Goal: Information Seeking & Learning: Get advice/opinions

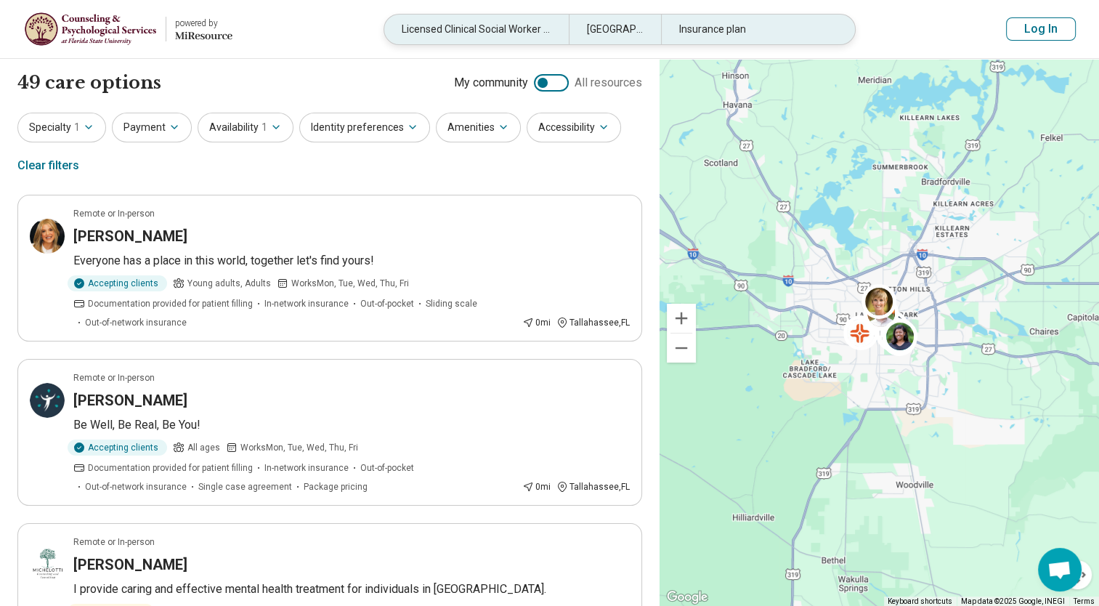
click at [517, 34] on div "Licensed Clinical Social Worker (LCSW)" at bounding box center [476, 30] width 184 height 30
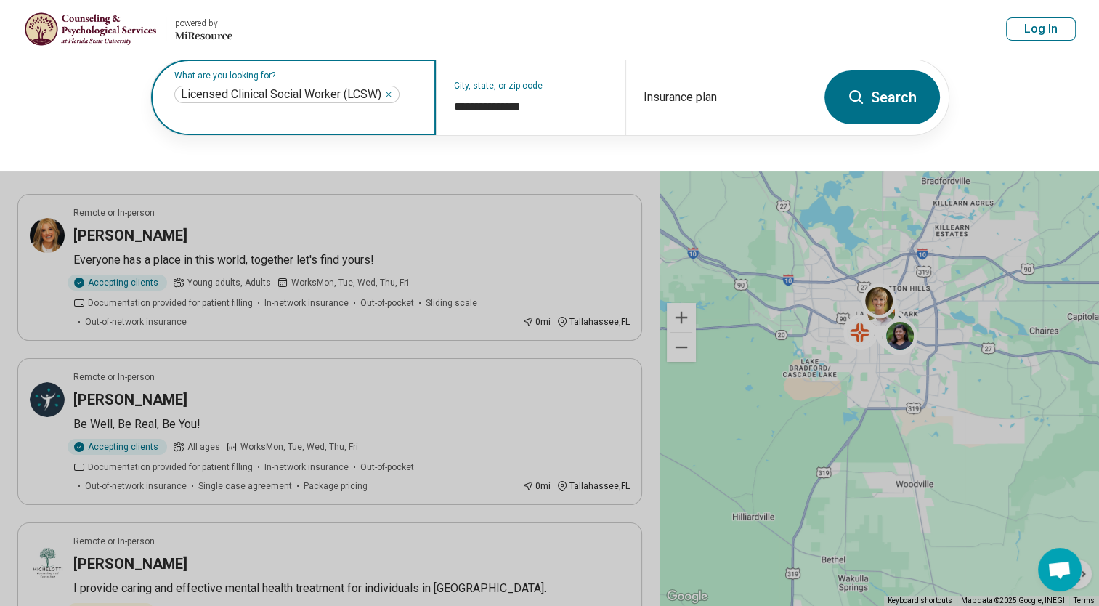
click at [392, 94] on icon "Remove" at bounding box center [388, 94] width 9 height 9
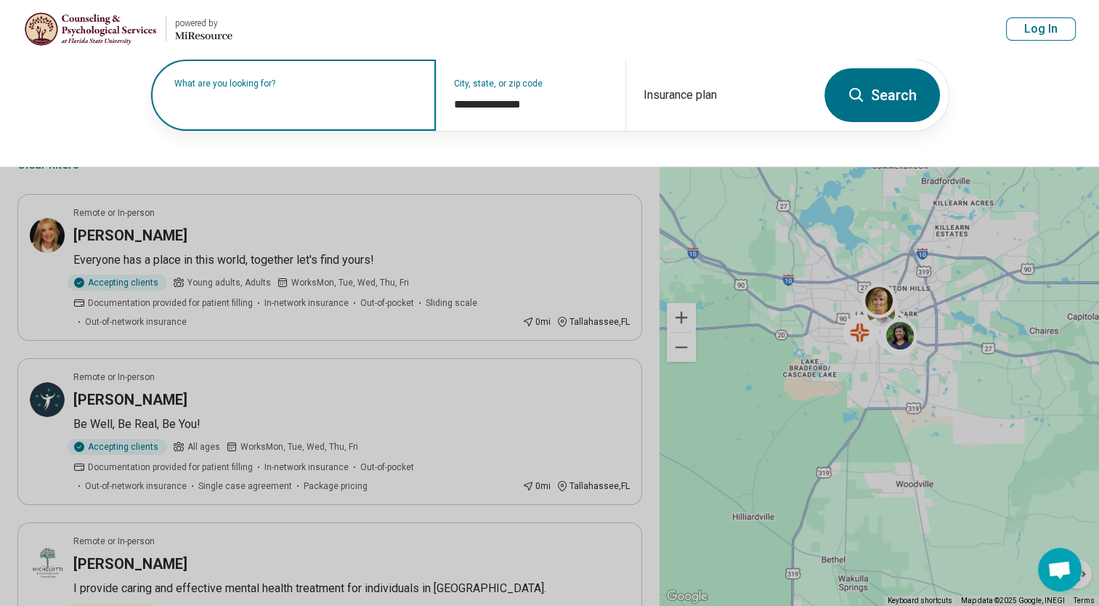
click at [102, 123] on div "**********" at bounding box center [549, 112] width 1099 height 109
click at [1041, 86] on div "**********" at bounding box center [549, 112] width 1099 height 109
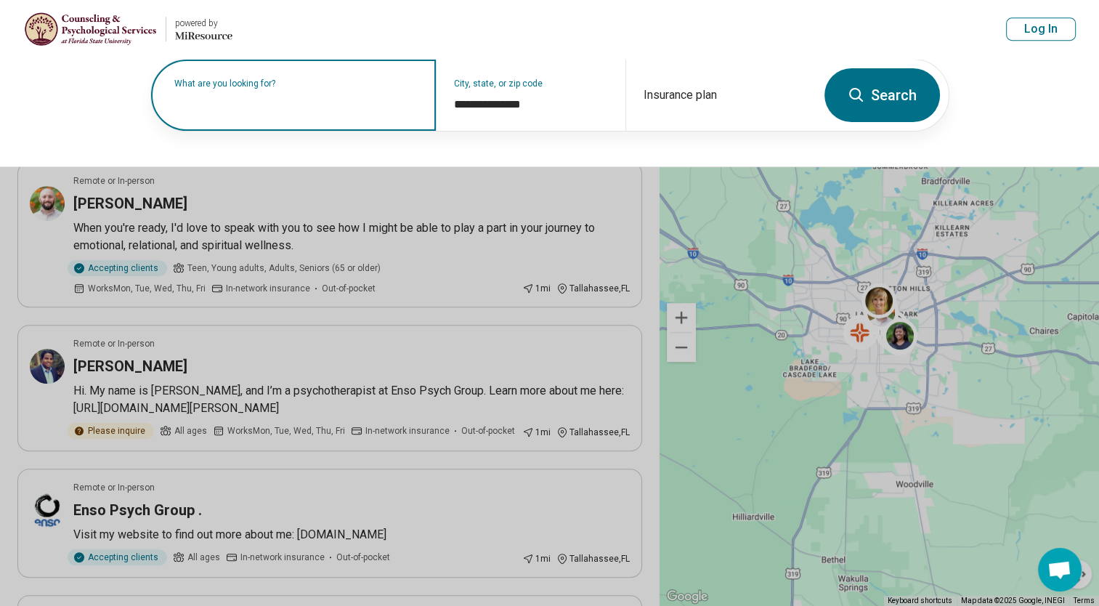
scroll to position [844, 0]
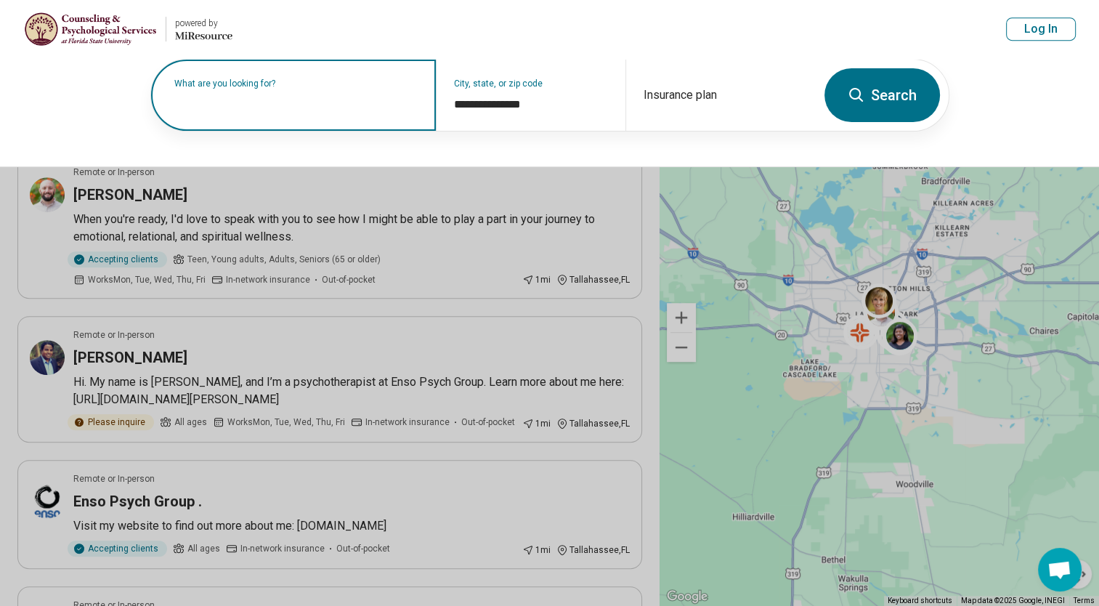
click at [276, 88] on label "What are you looking for?" at bounding box center [296, 83] width 244 height 9
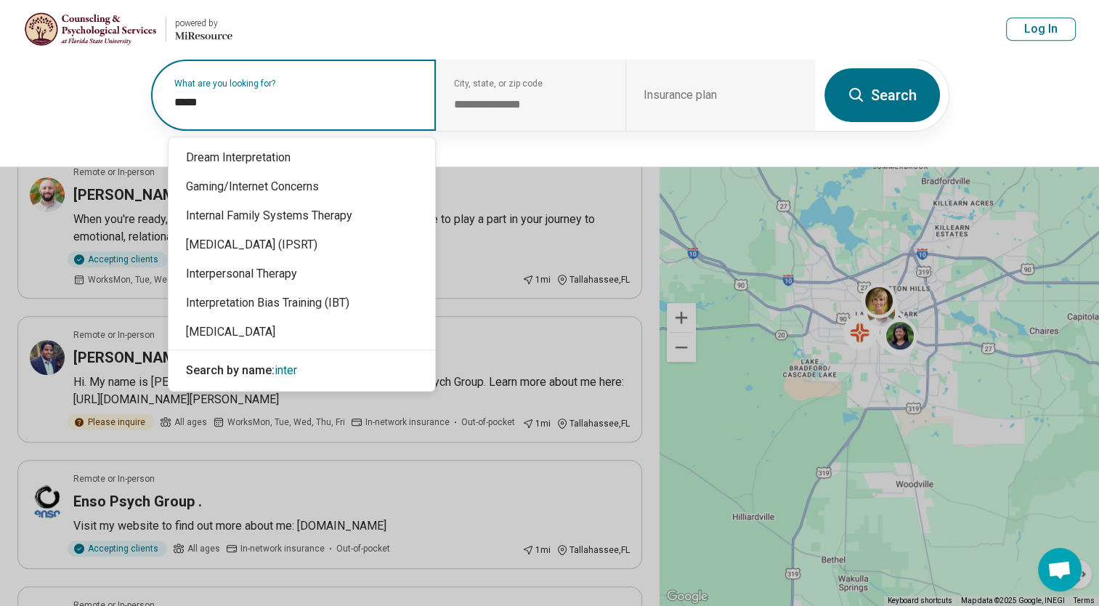
type input "******"
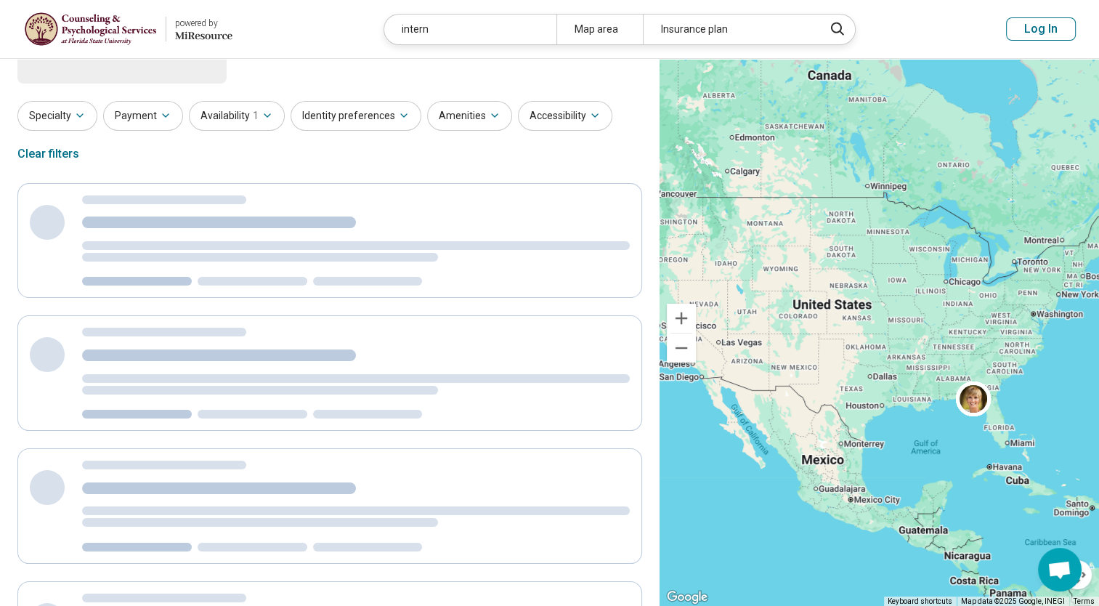
scroll to position [0, 0]
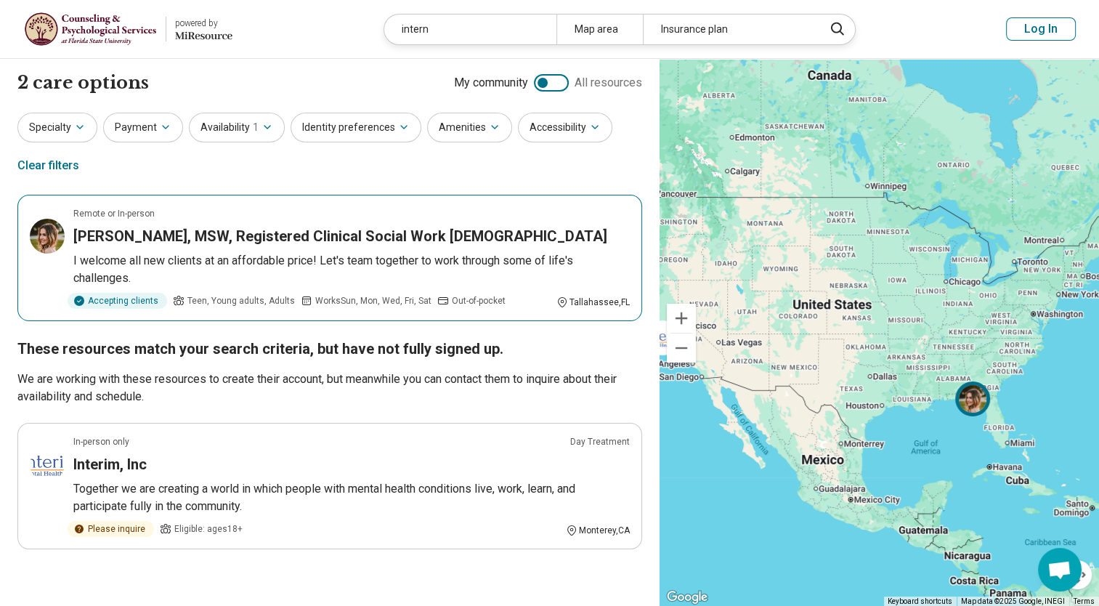
click at [212, 230] on h3 "[PERSON_NAME], MSW, Registered Clinical Social Work [DEMOGRAPHIC_DATA]" at bounding box center [340, 236] width 534 height 20
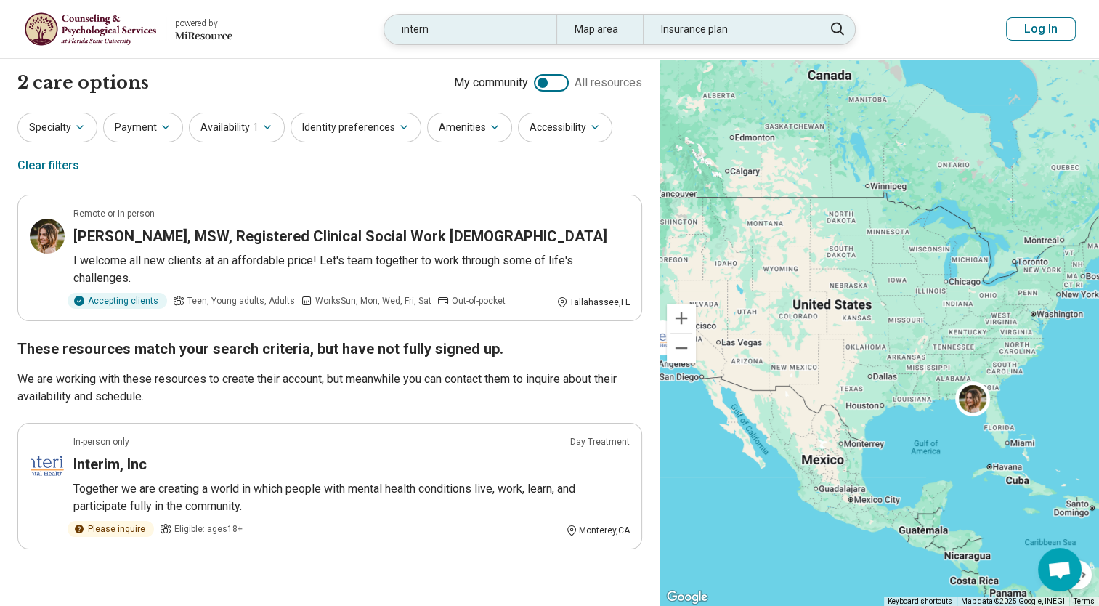
click at [598, 27] on div "Map area" at bounding box center [599, 30] width 86 height 30
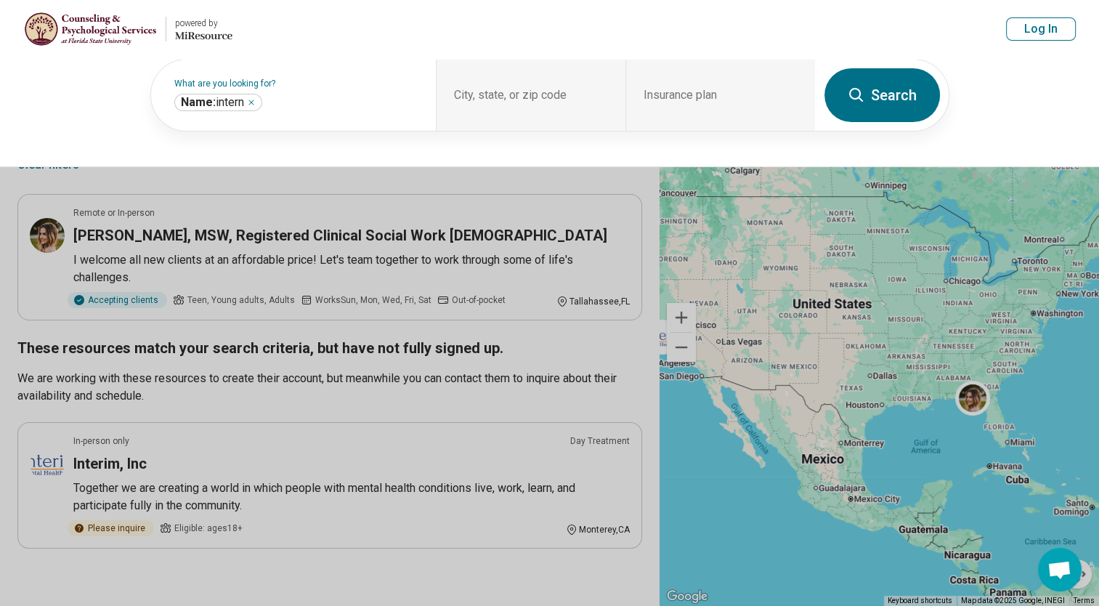
click at [483, 588] on button at bounding box center [549, 303] width 1099 height 606
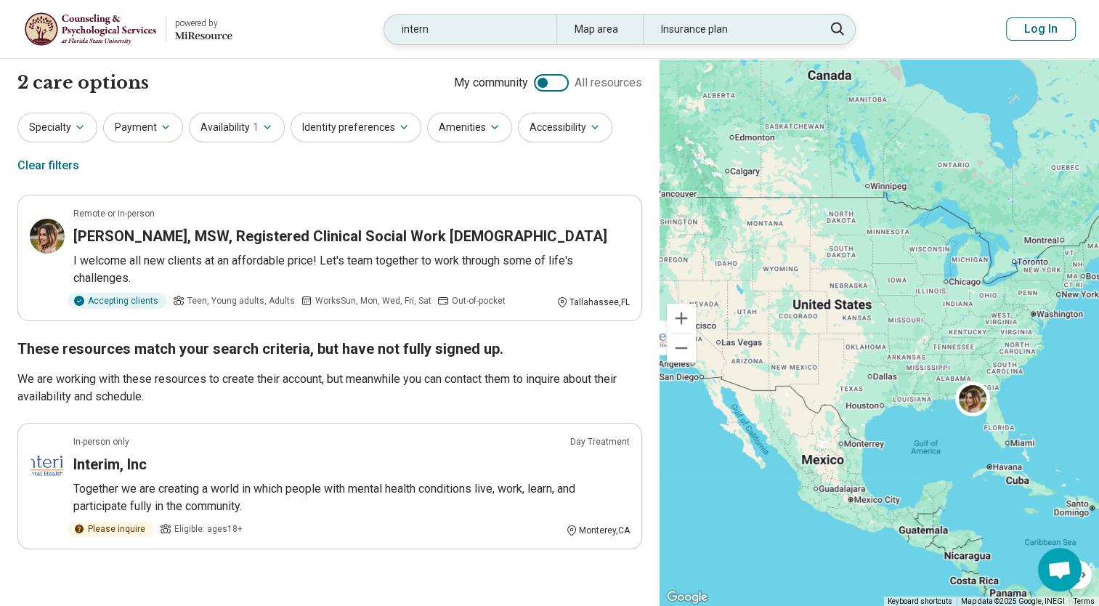
click at [456, 30] on div "intern" at bounding box center [470, 30] width 172 height 30
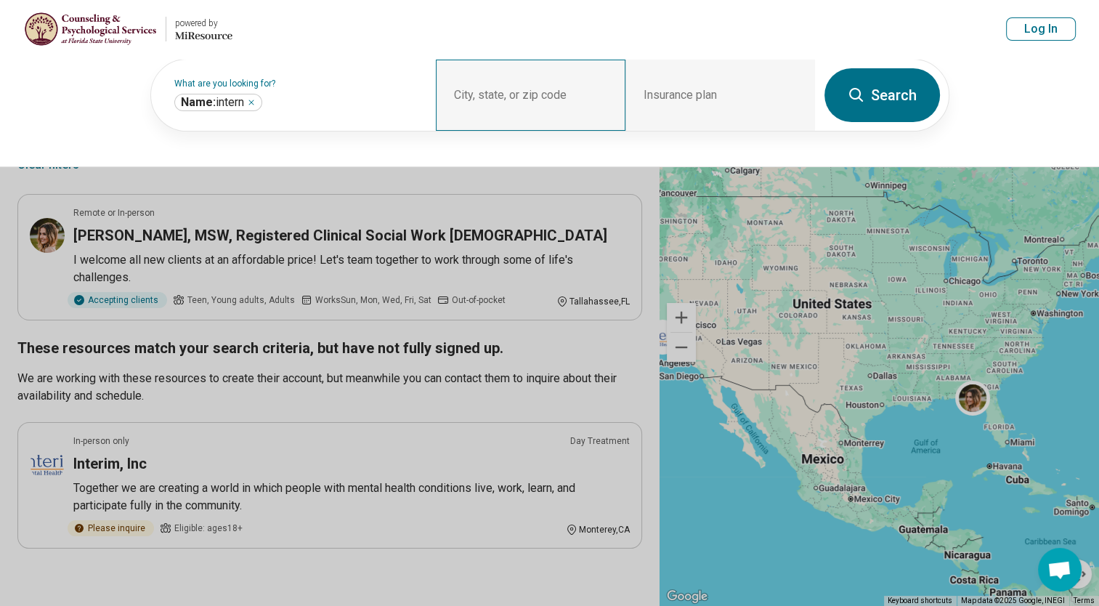
click at [506, 94] on div "City, state, or zip code" at bounding box center [531, 95] width 190 height 71
click at [856, 101] on icon at bounding box center [856, 94] width 17 height 17
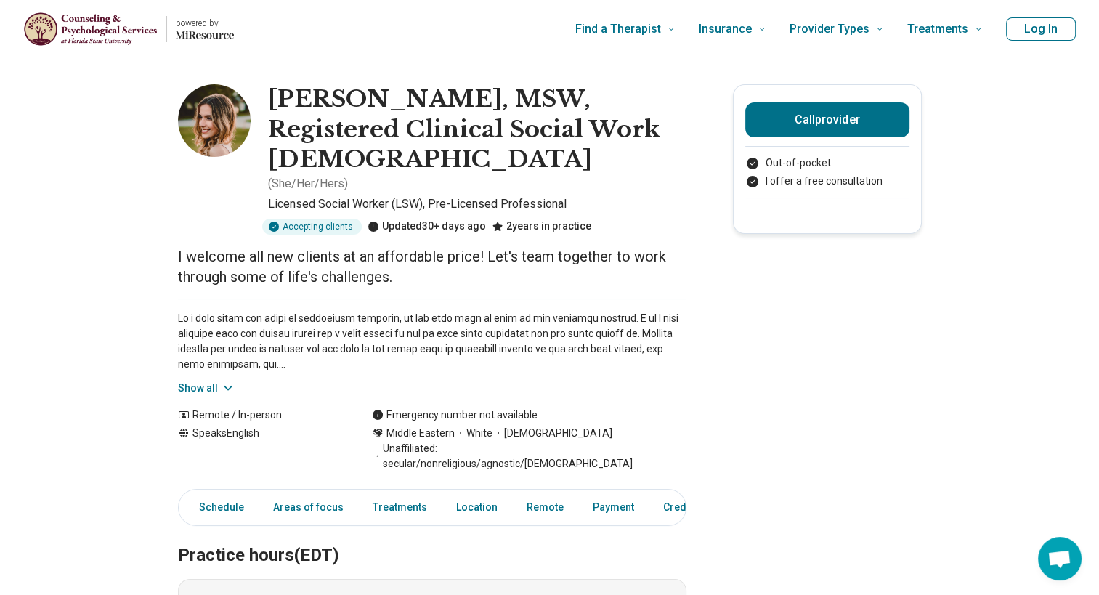
click at [230, 387] on icon at bounding box center [228, 388] width 15 height 15
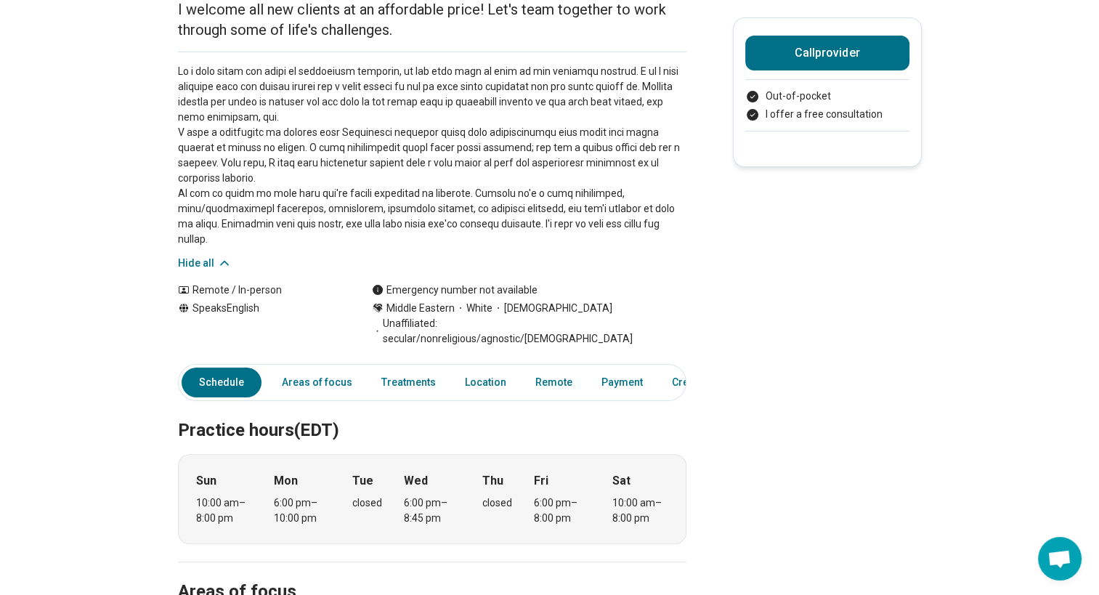
scroll to position [297, 0]
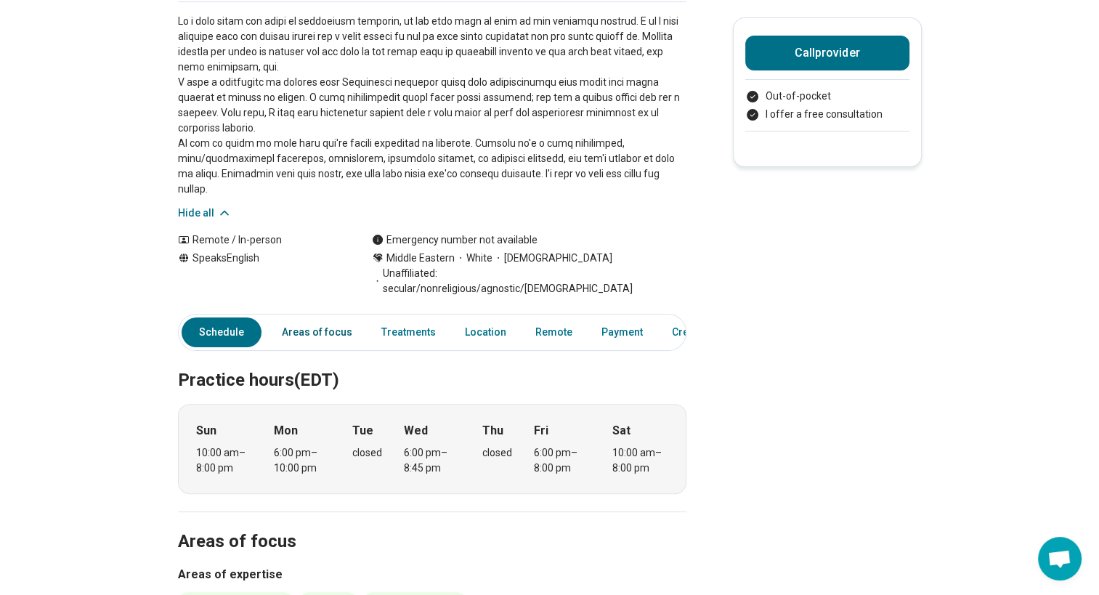
click at [301, 317] on link "Areas of focus" at bounding box center [317, 332] width 88 height 30
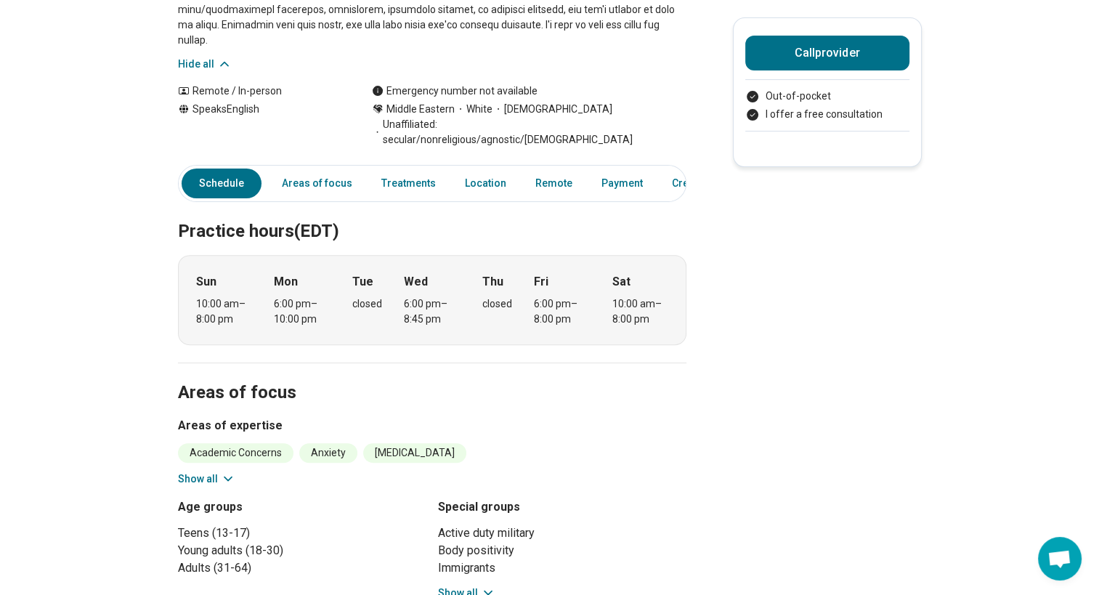
scroll to position [0, 0]
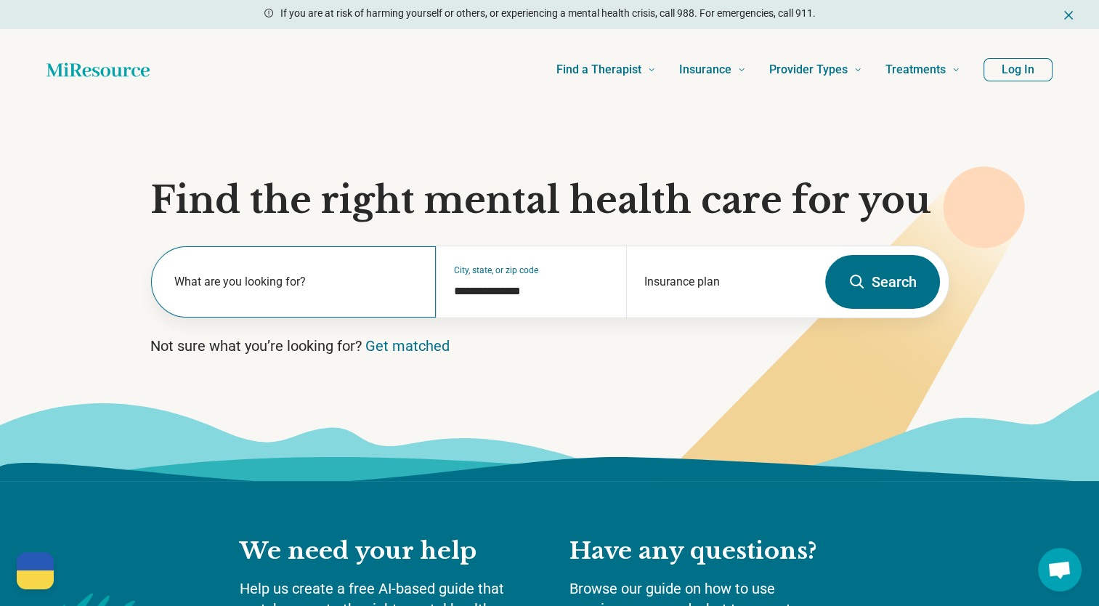
click at [247, 282] on label "What are you looking for?" at bounding box center [296, 281] width 245 height 17
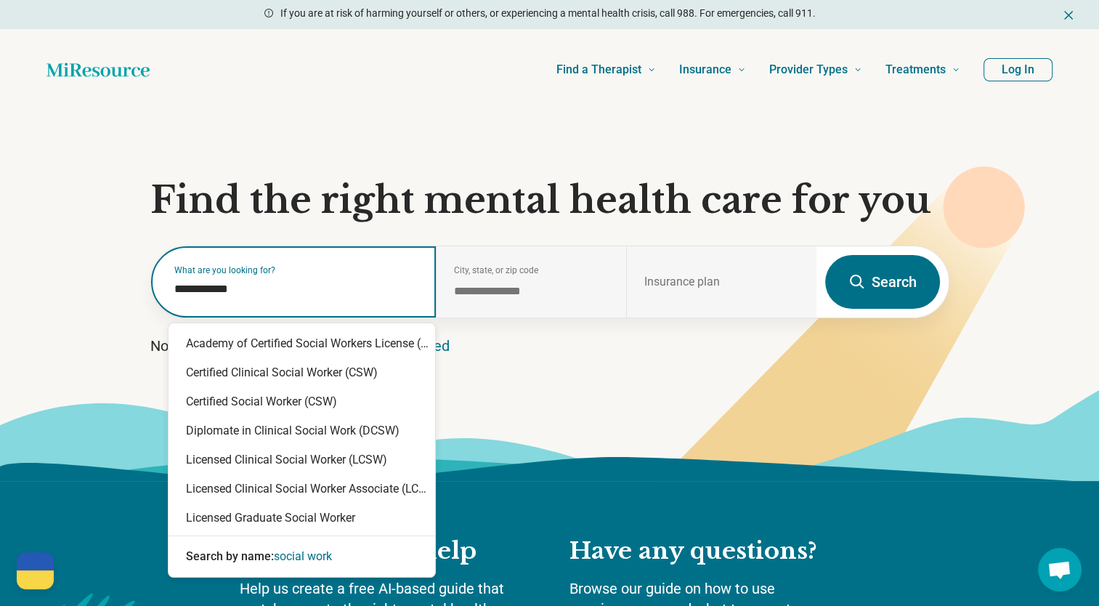
type input "**********"
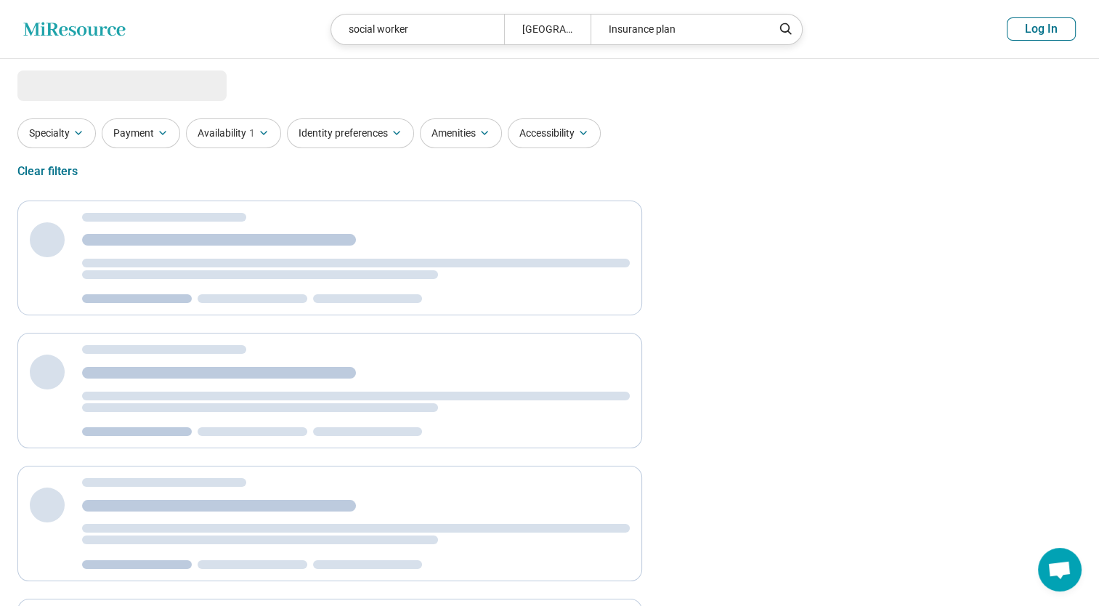
select select "***"
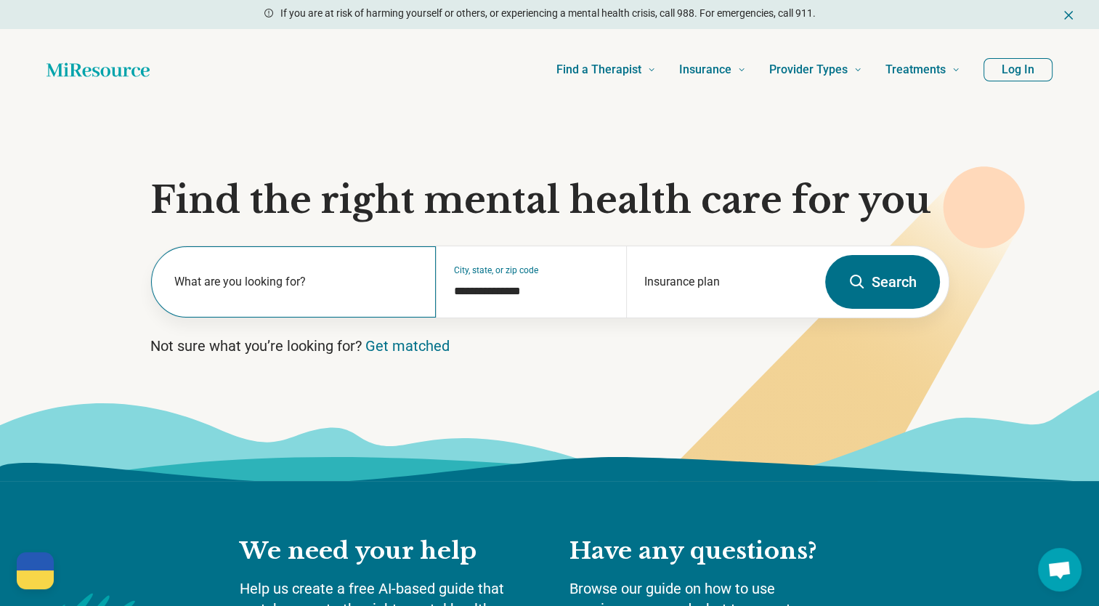
click at [253, 287] on label "What are you looking for?" at bounding box center [296, 281] width 245 height 17
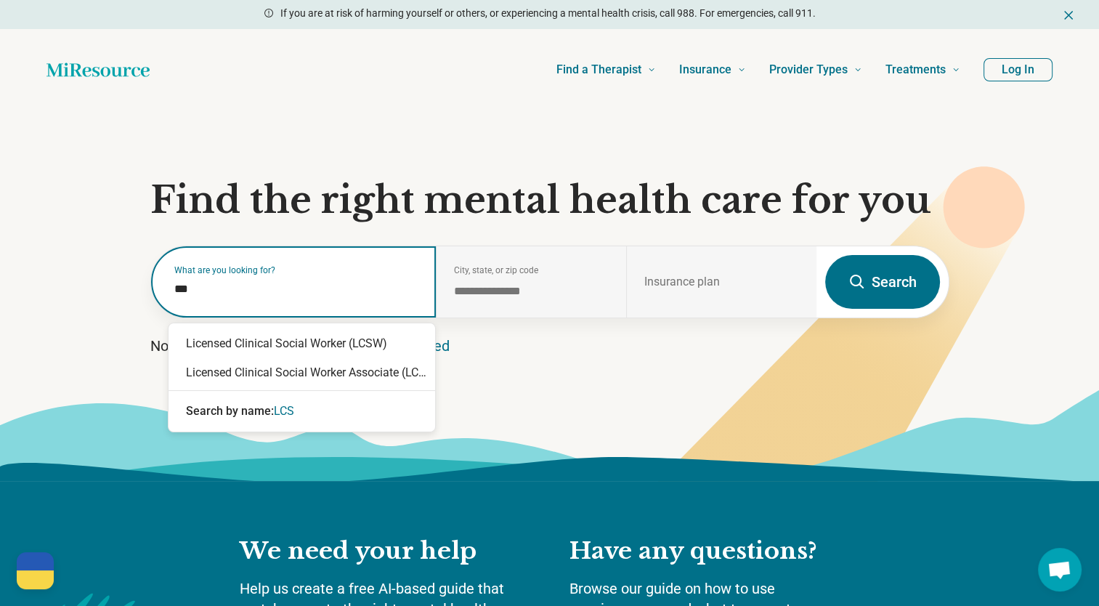
type input "****"
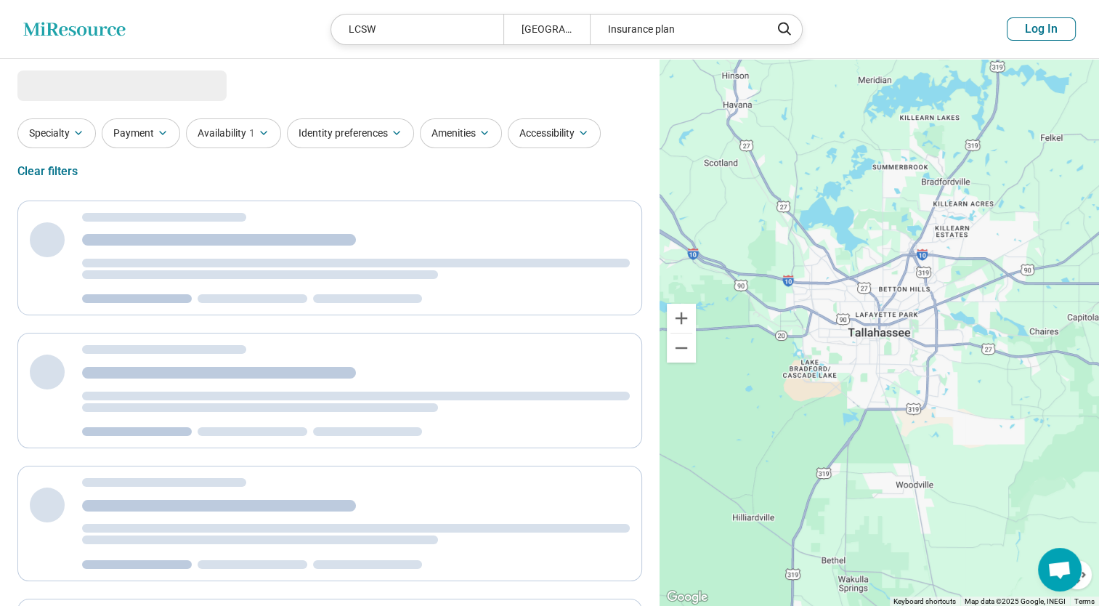
select select "***"
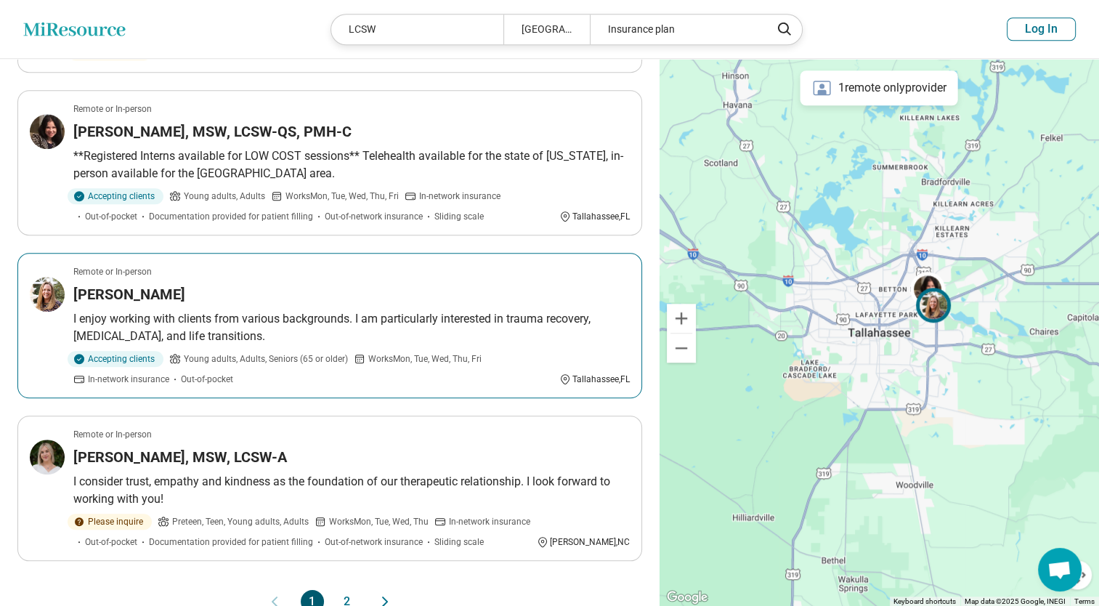
scroll to position [1220, 0]
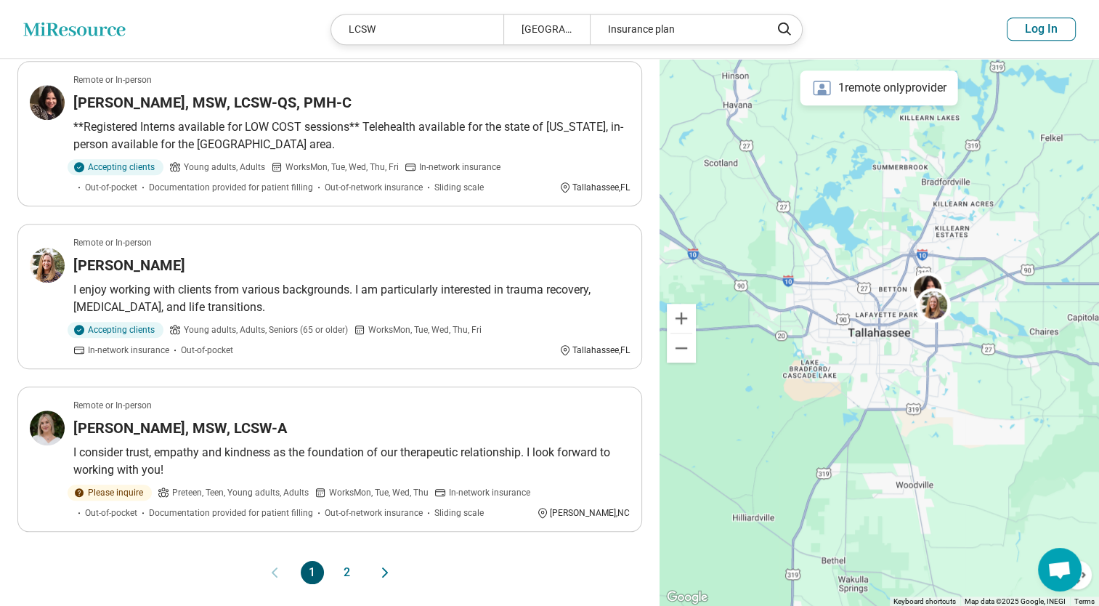
click at [349, 561] on button "2" at bounding box center [347, 572] width 23 height 23
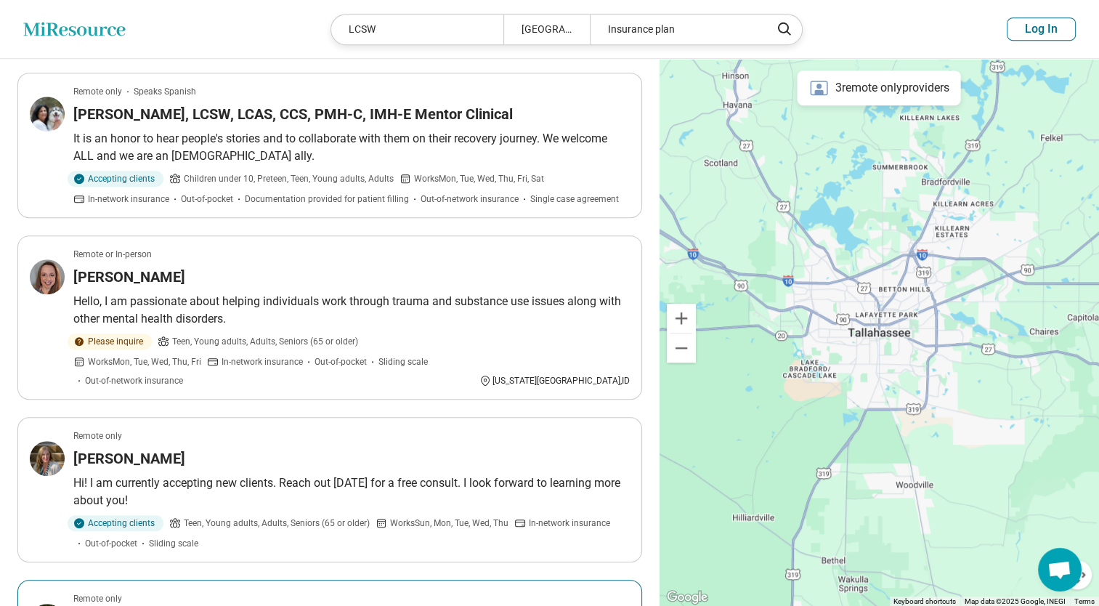
scroll to position [930, 0]
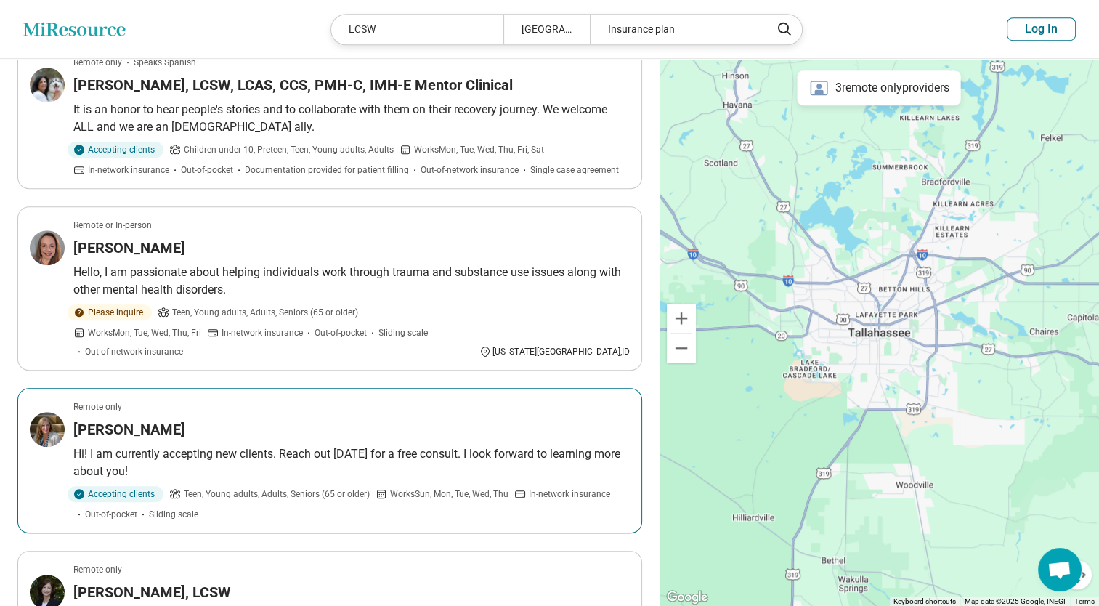
click at [154, 419] on h3 "Melissa Guarnaccia" at bounding box center [129, 429] width 112 height 20
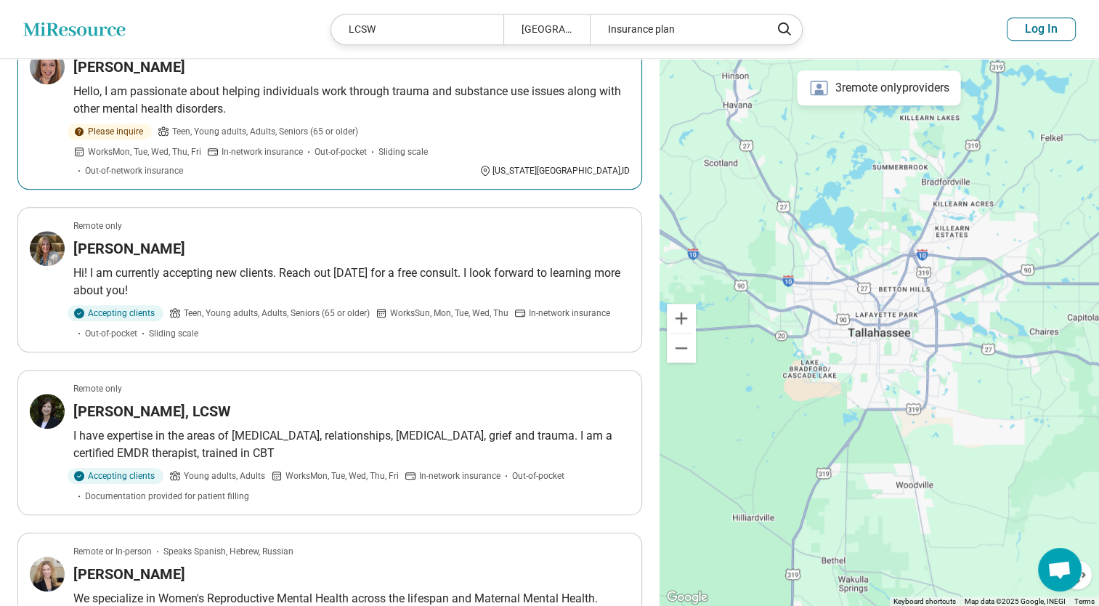
scroll to position [1133, 0]
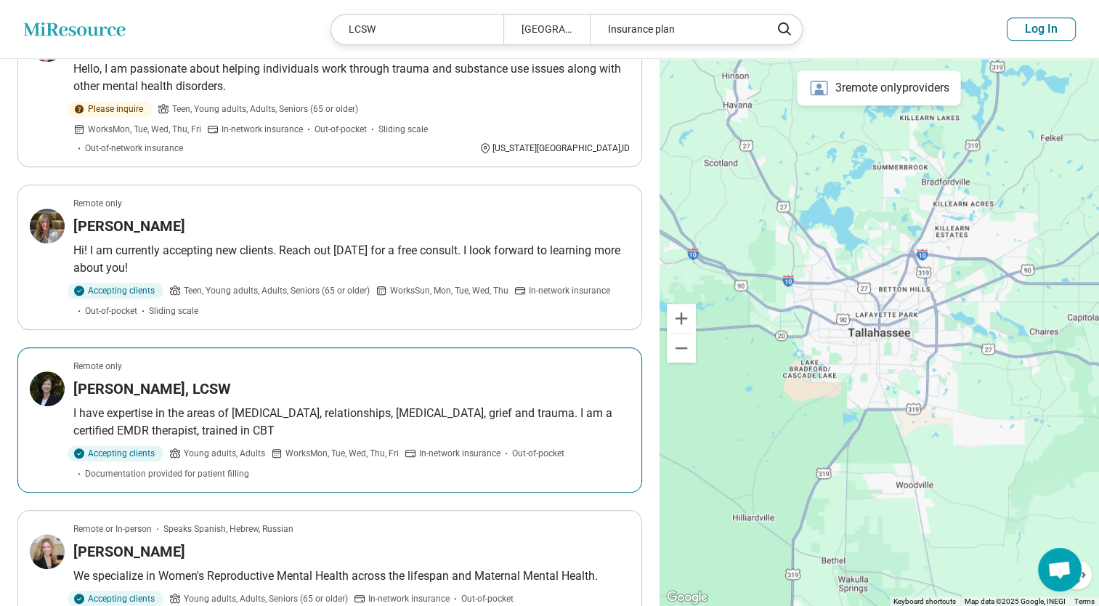
click at [224, 362] on article "Remote only Lisa Bolhouse, LCSW I have expertise in the areas of depression, an…" at bounding box center [329, 419] width 625 height 145
click at [100, 378] on h3 "[PERSON_NAME], LCSW" at bounding box center [152, 388] width 158 height 20
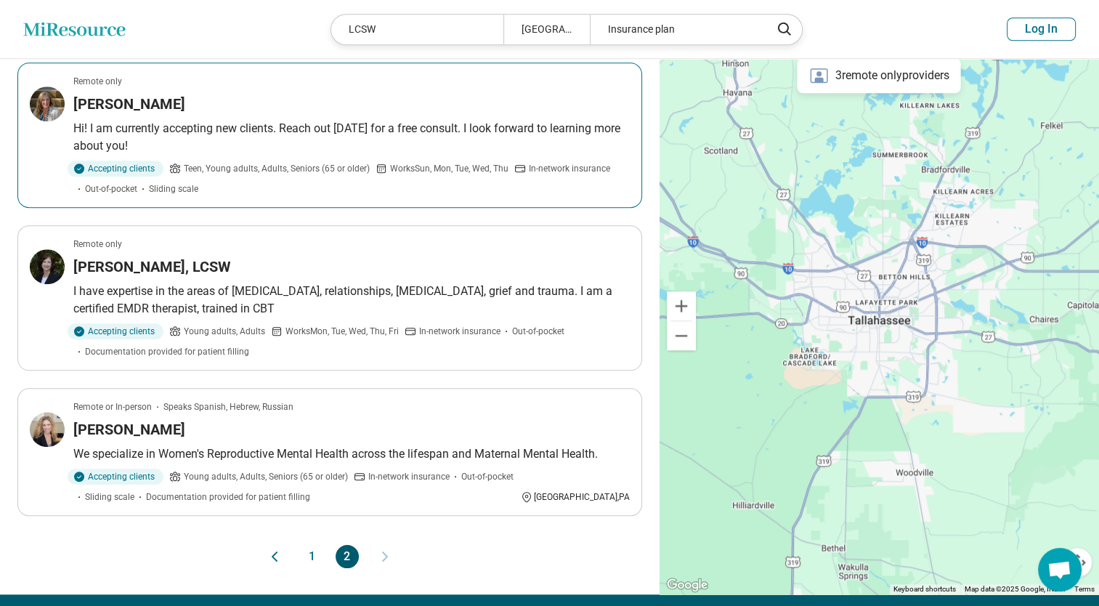
scroll to position [1278, 0]
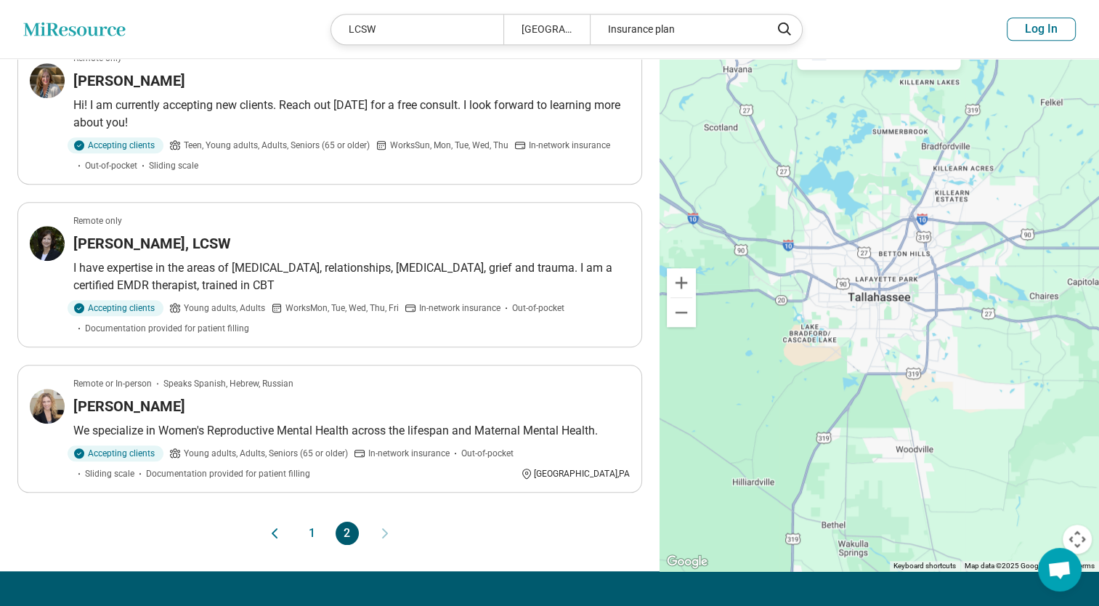
click at [304, 522] on button "1" at bounding box center [312, 533] width 23 height 23
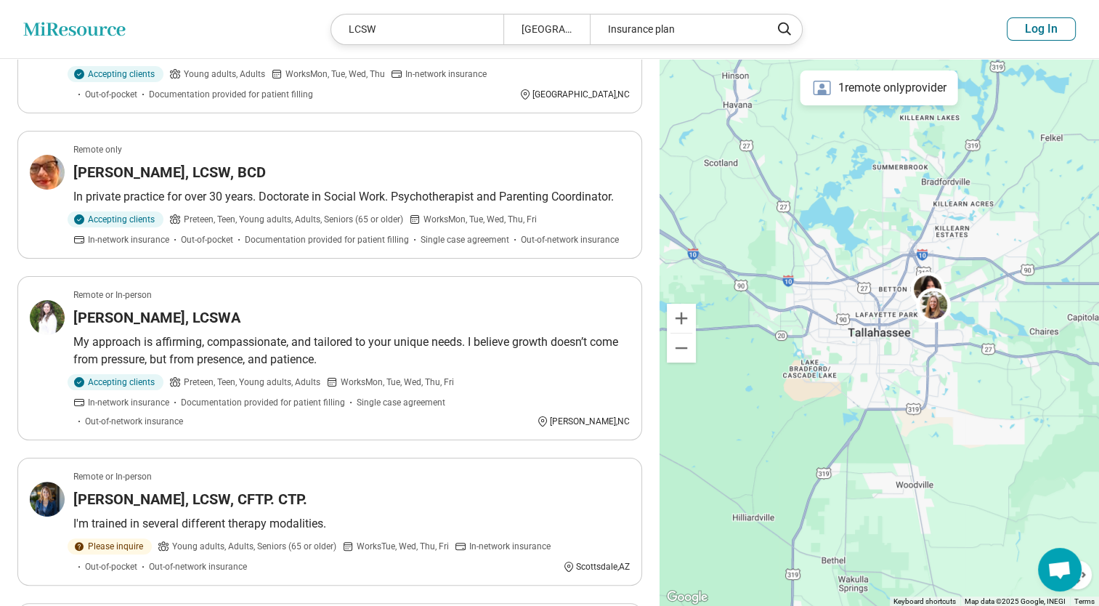
scroll to position [0, 0]
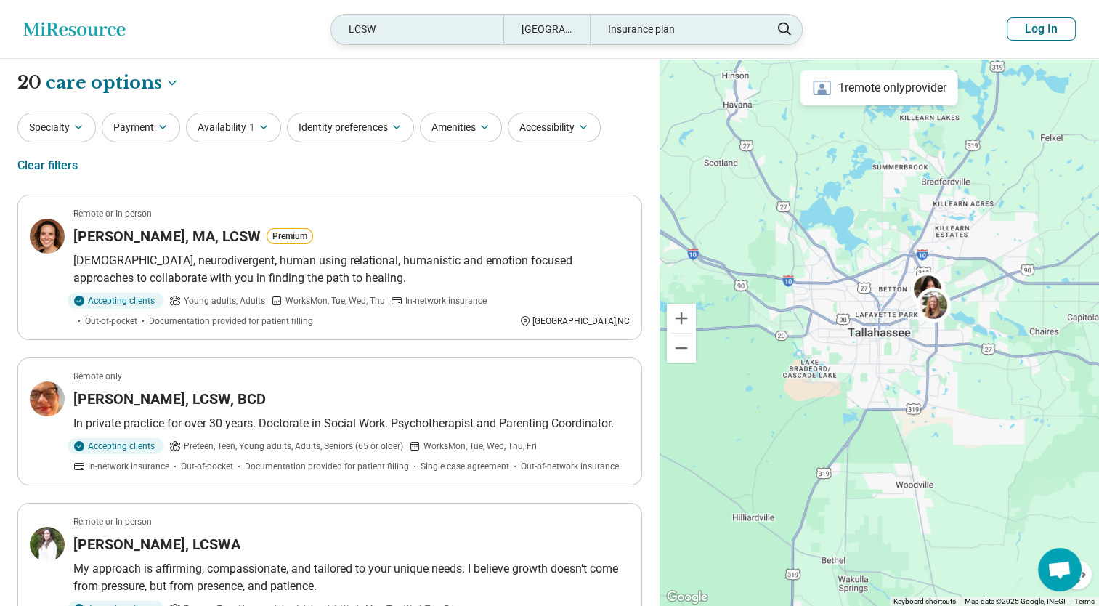
click at [388, 28] on div "LCSW" at bounding box center [417, 30] width 172 height 30
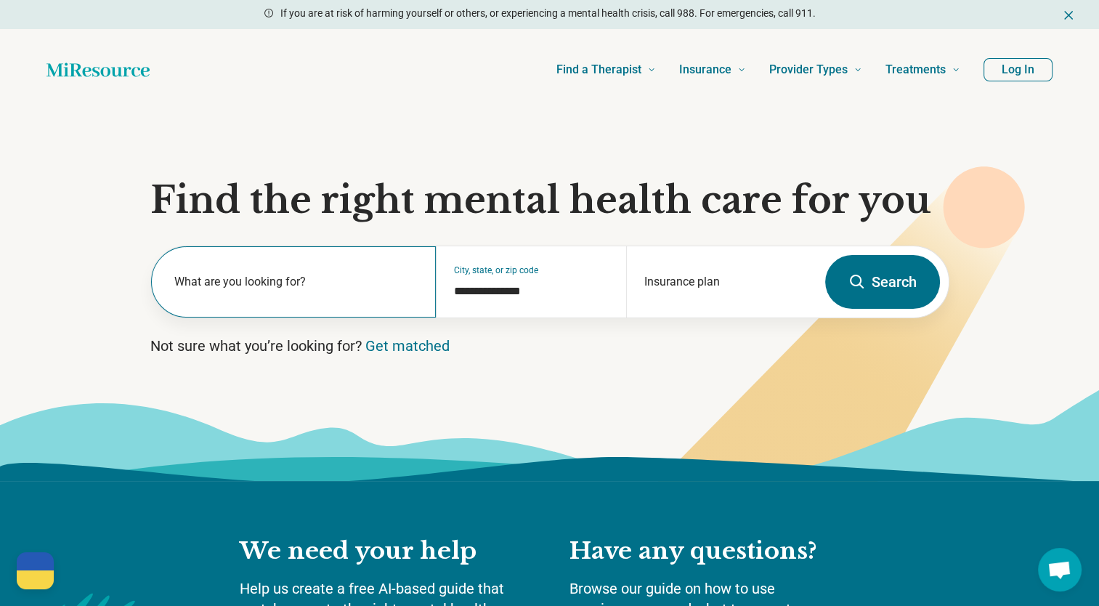
click at [235, 277] on label "What are you looking for?" at bounding box center [296, 281] width 245 height 17
click at [876, 280] on button "Search" at bounding box center [882, 282] width 115 height 54
click at [903, 283] on button "Search" at bounding box center [882, 282] width 115 height 54
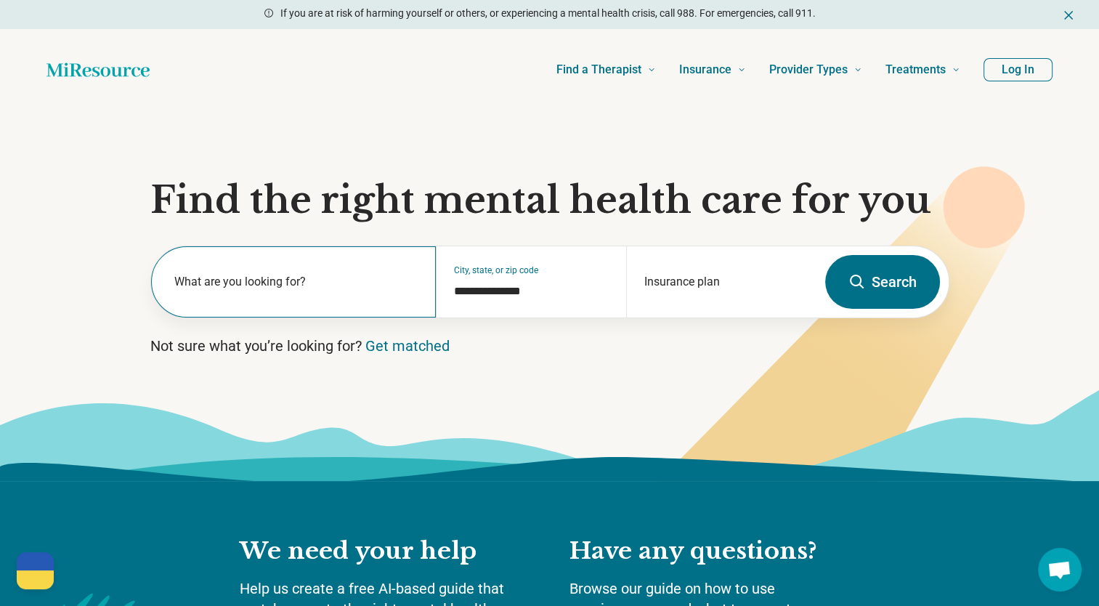
click at [311, 258] on div "What are you looking for?" at bounding box center [293, 281] width 285 height 71
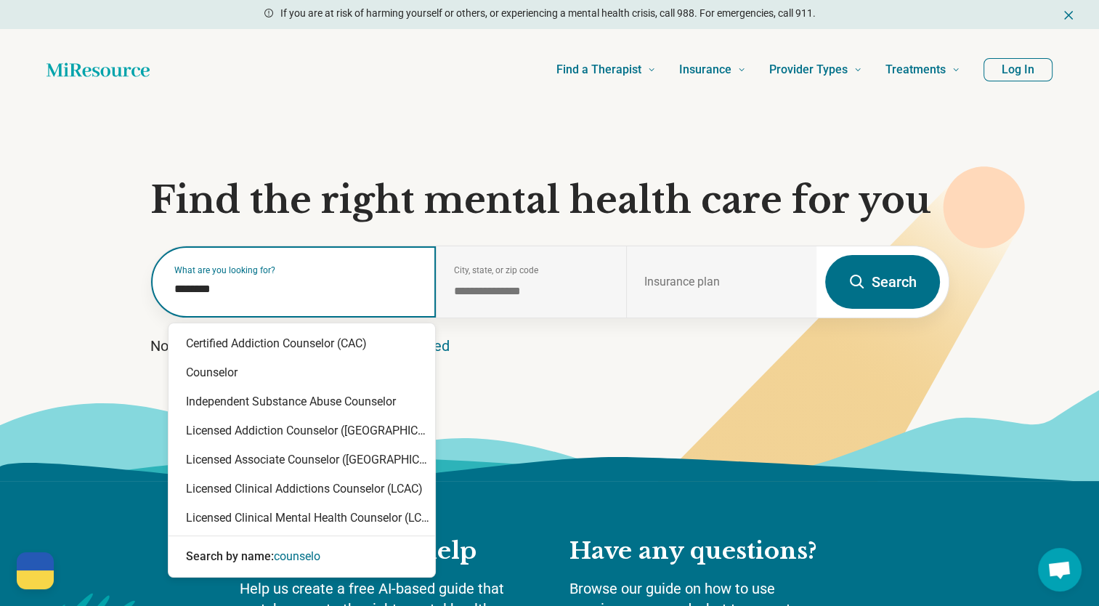
type input "*********"
click at [228, 379] on div "Counselor" at bounding box center [302, 372] width 267 height 29
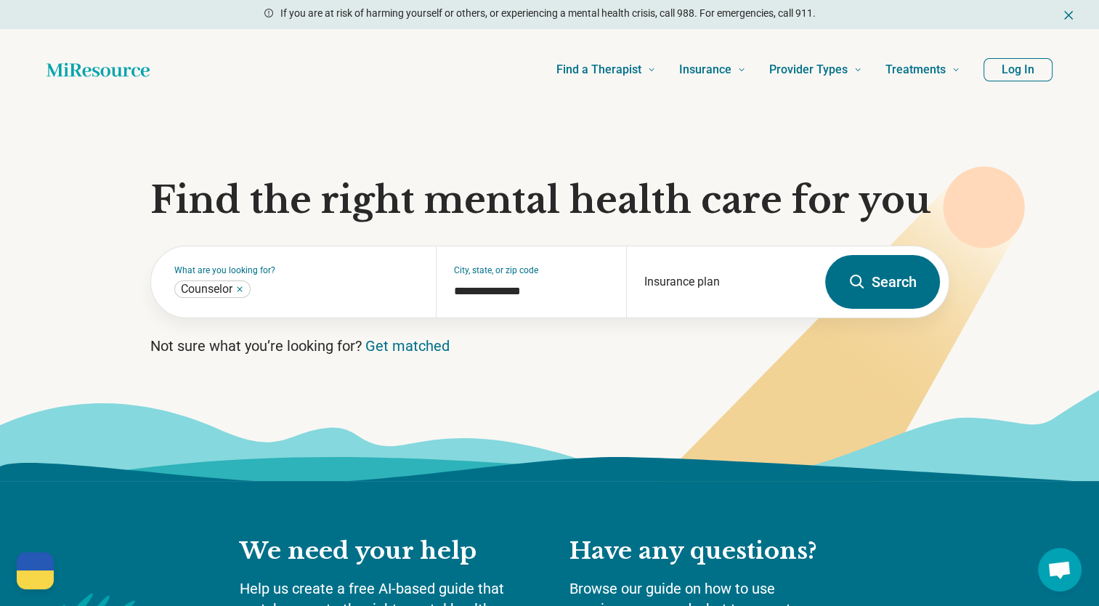
click at [871, 285] on button "Search" at bounding box center [882, 282] width 115 height 54
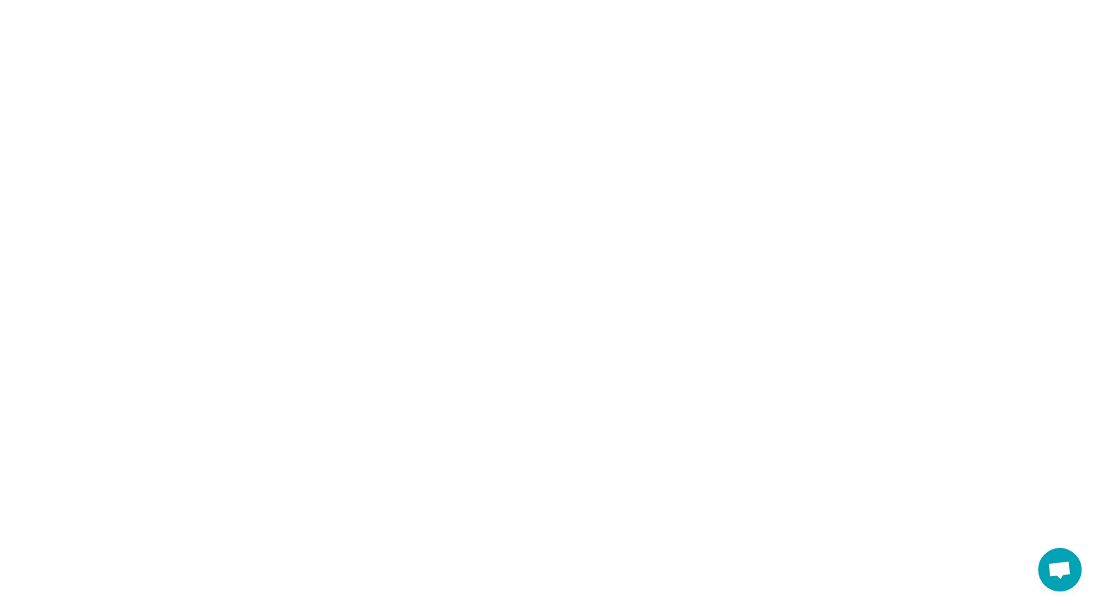
click at [240, 0] on html "Help Ukraine! #StandWithUkraine See how to help Donate 💸 Support Ukraine ❤ Shar…" at bounding box center [549, 0] width 1099 height 0
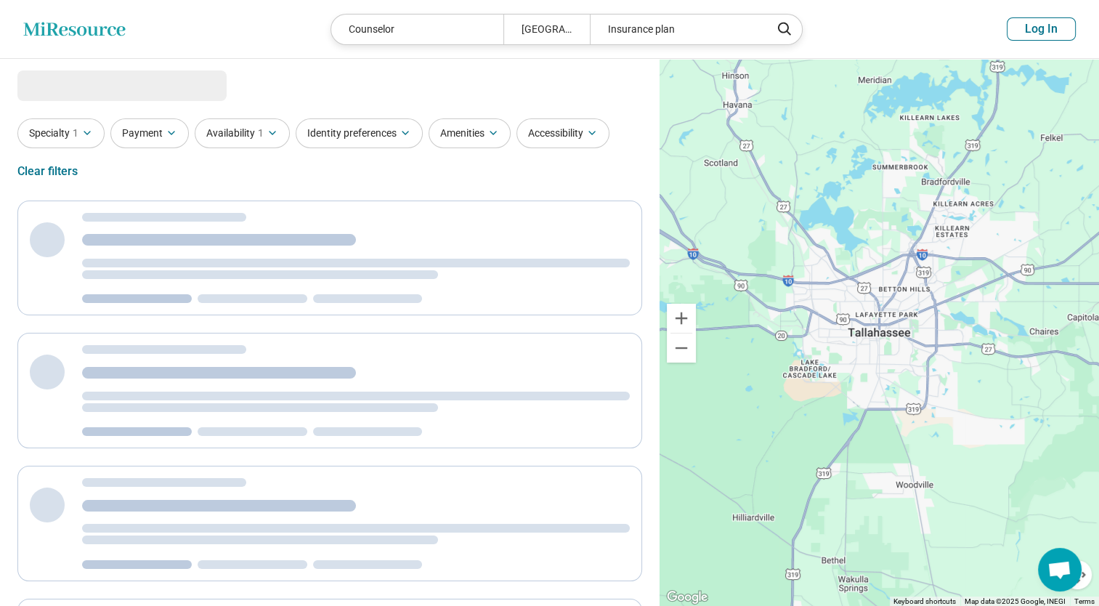
select select "***"
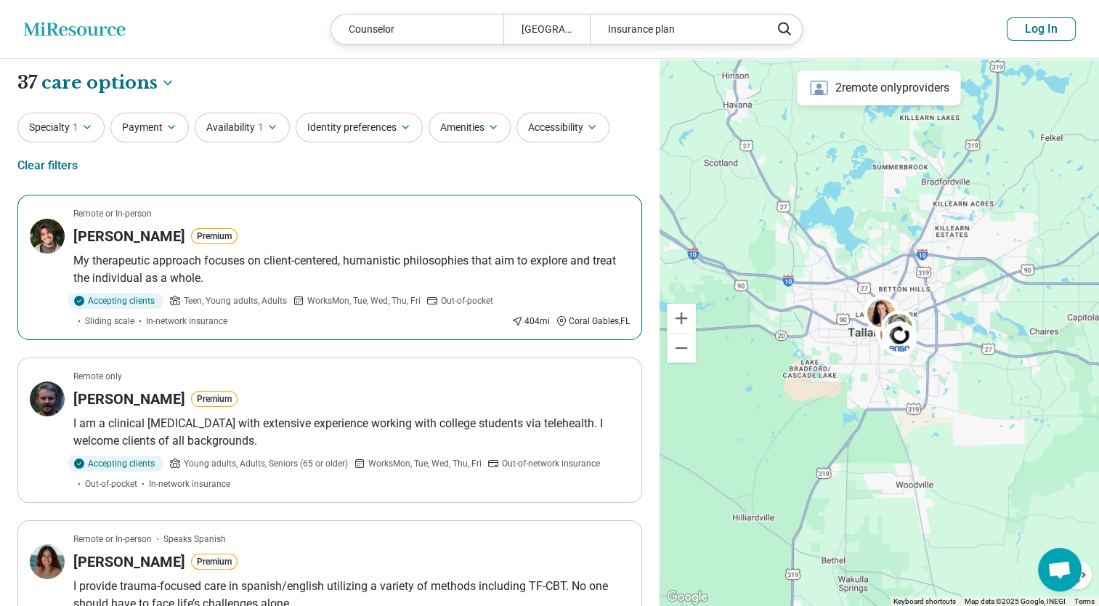
click at [142, 237] on h3 "Matthew Reyes" at bounding box center [129, 236] width 112 height 20
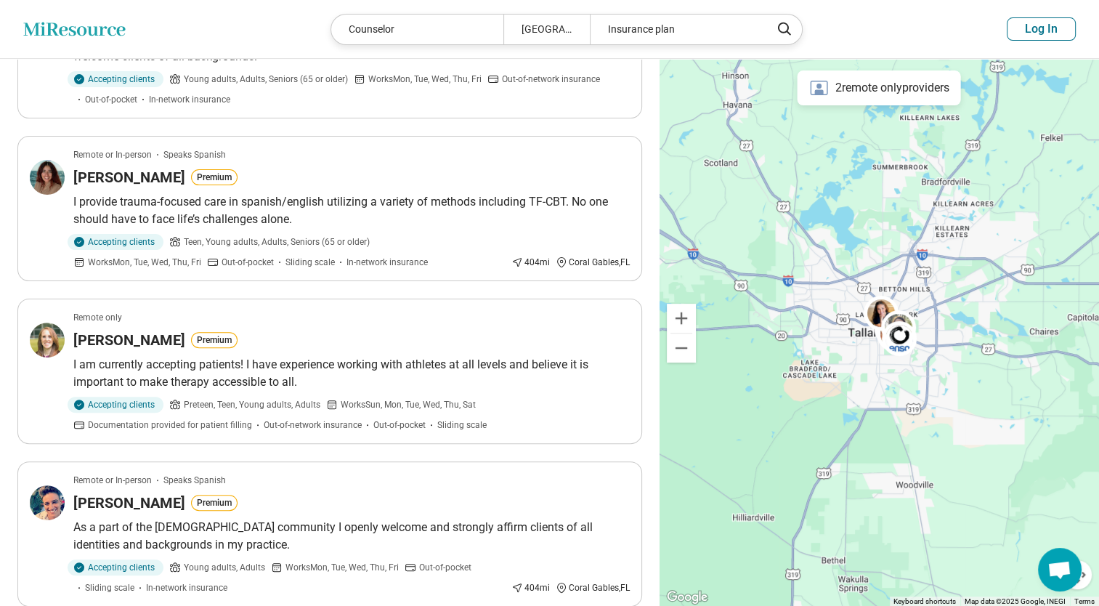
scroll to position [404, 0]
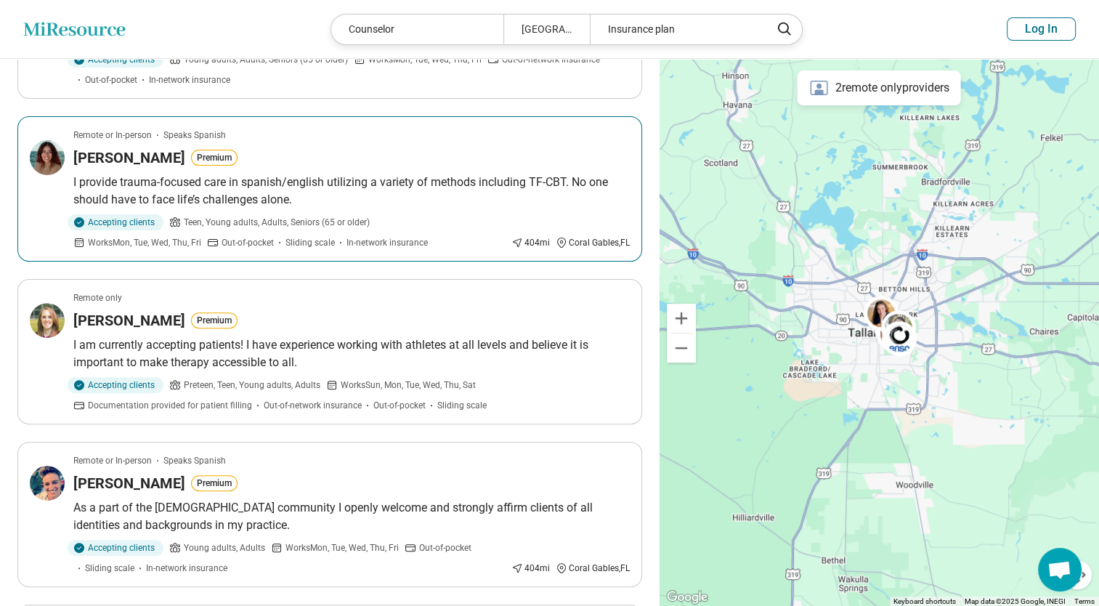
click at [116, 157] on h3 "Brianna Gomez" at bounding box center [129, 157] width 112 height 20
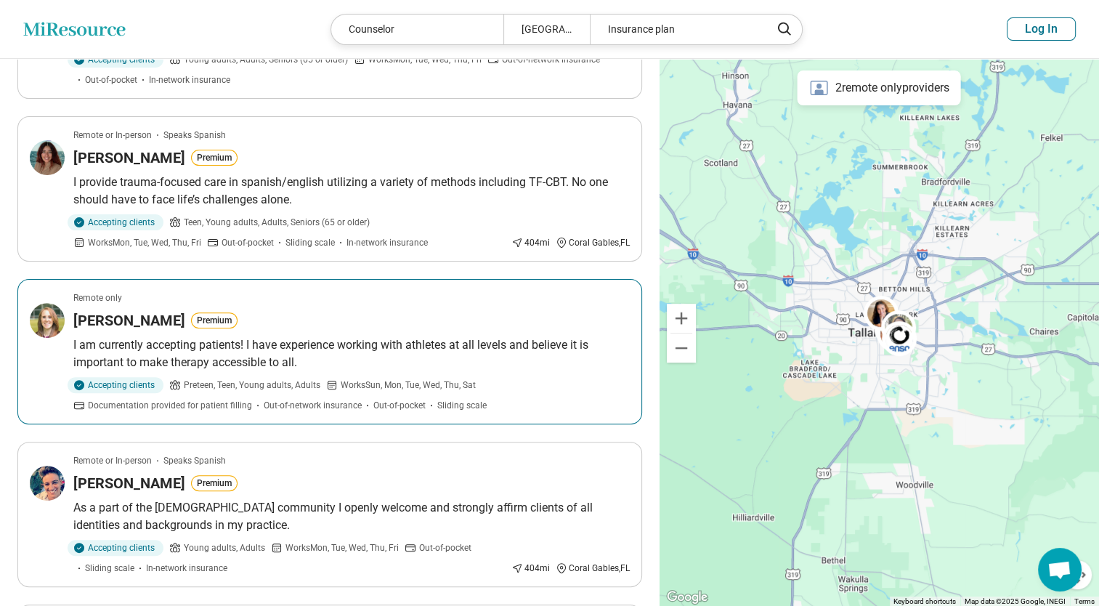
click at [131, 315] on h3 "Samantha Morris" at bounding box center [129, 320] width 112 height 20
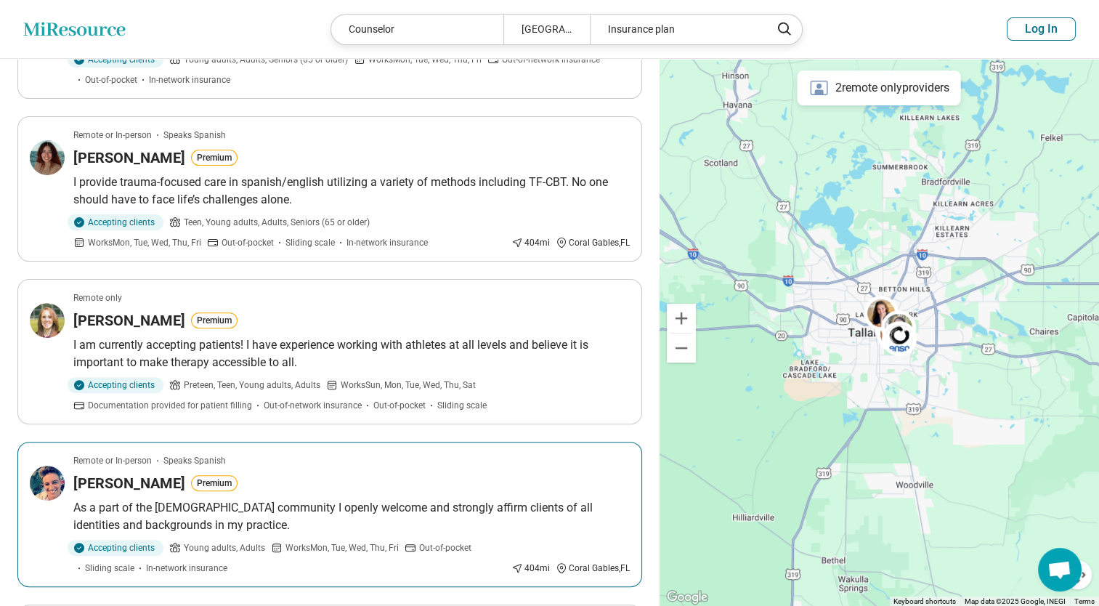
click at [129, 473] on h3 "Jessica Aleman" at bounding box center [129, 483] width 112 height 20
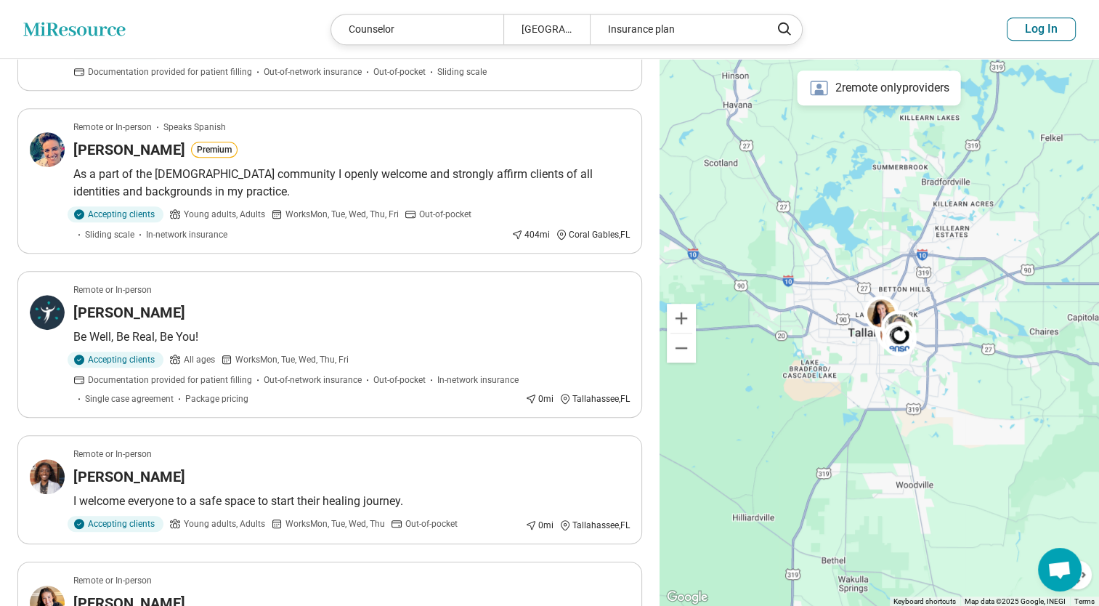
scroll to position [777, 0]
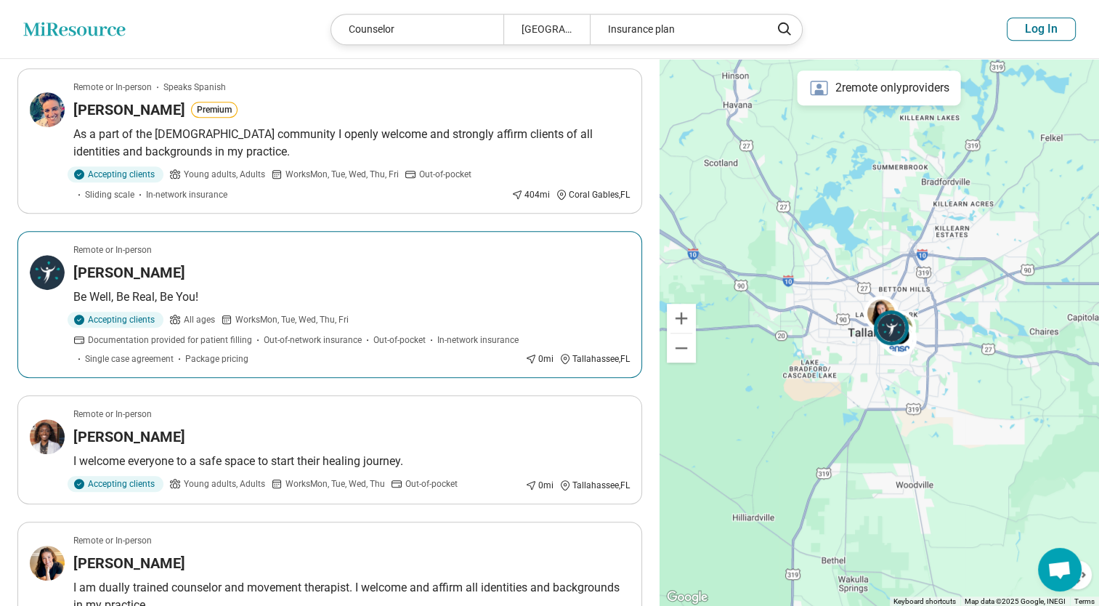
click at [115, 269] on h3 "Danielle Shelton" at bounding box center [129, 272] width 112 height 20
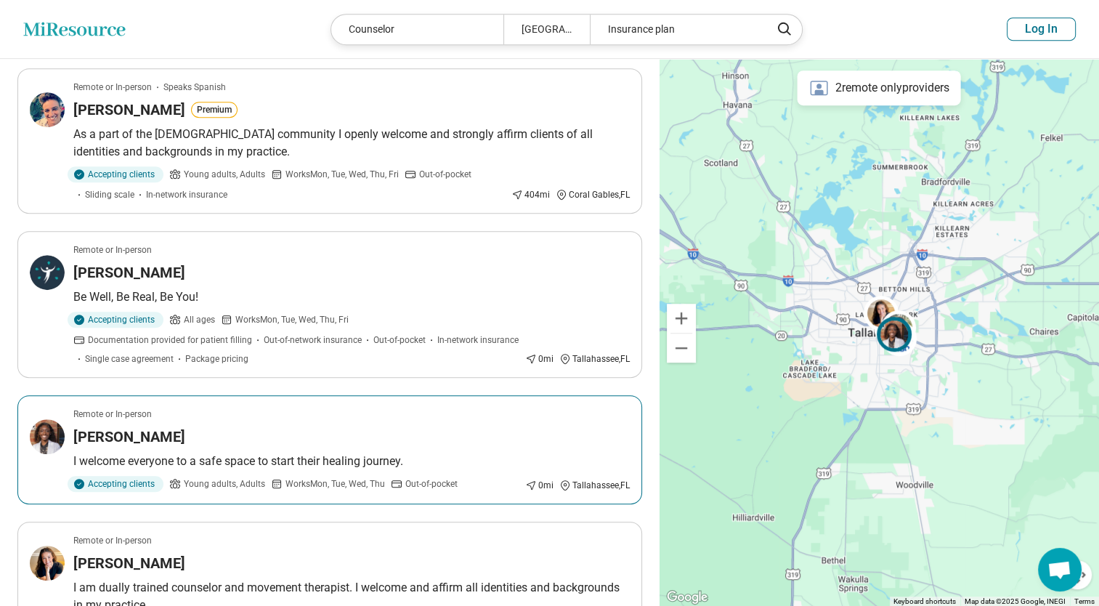
click at [132, 428] on h3 "Maya Williams" at bounding box center [129, 436] width 112 height 20
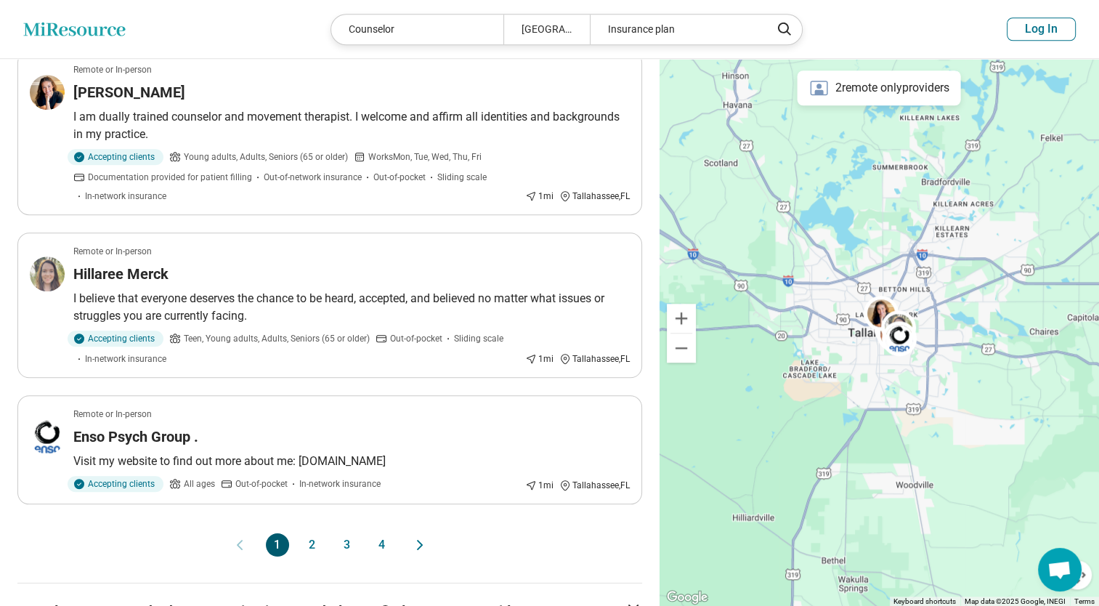
scroll to position [1251, 0]
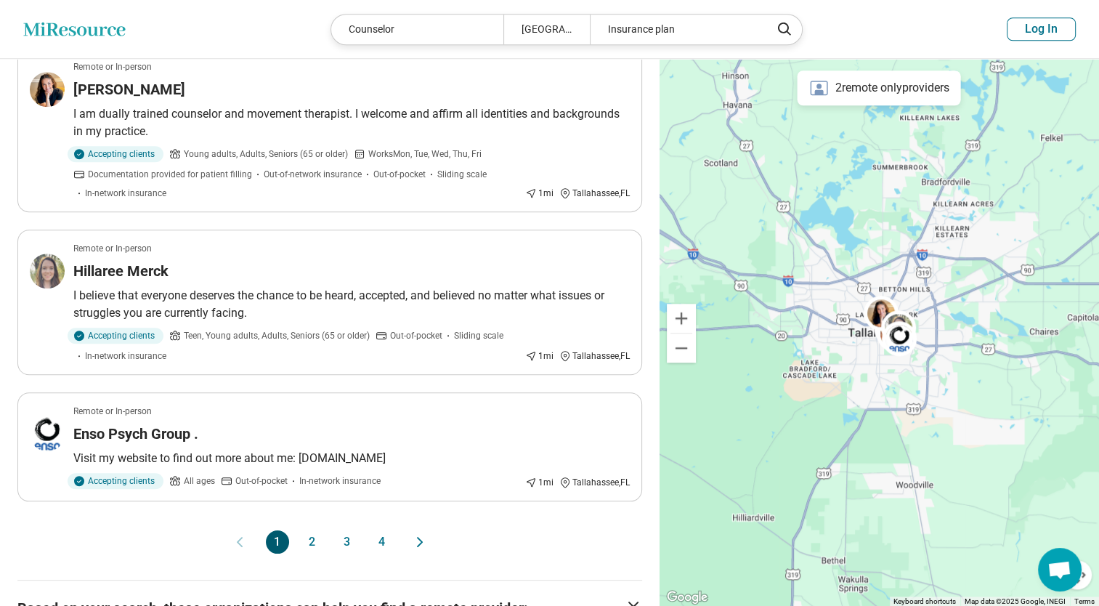
click at [311, 534] on button "2" at bounding box center [312, 541] width 23 height 23
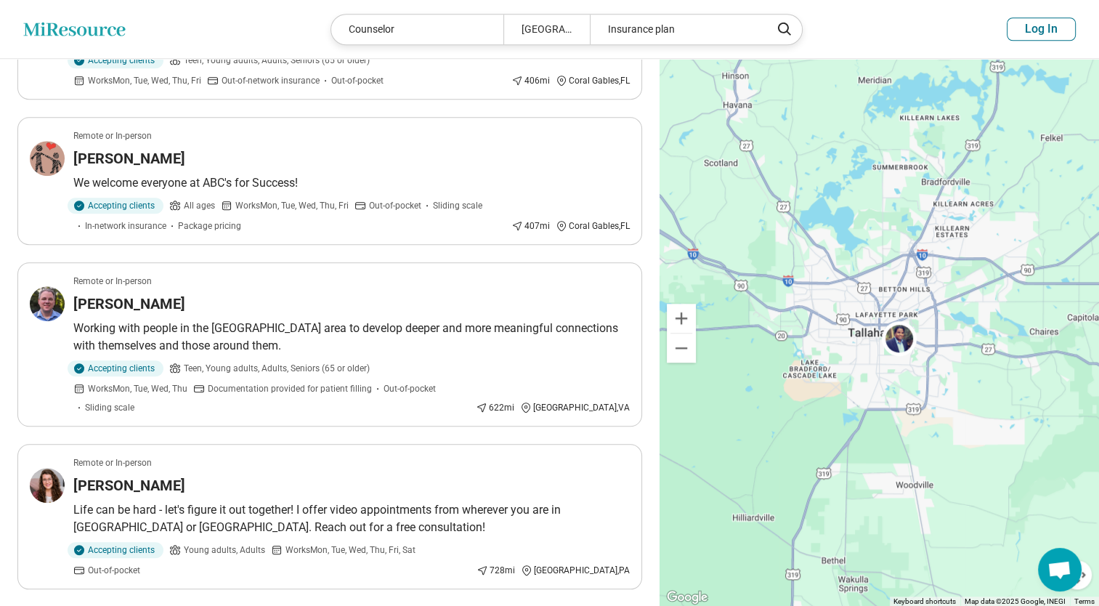
scroll to position [1225, 0]
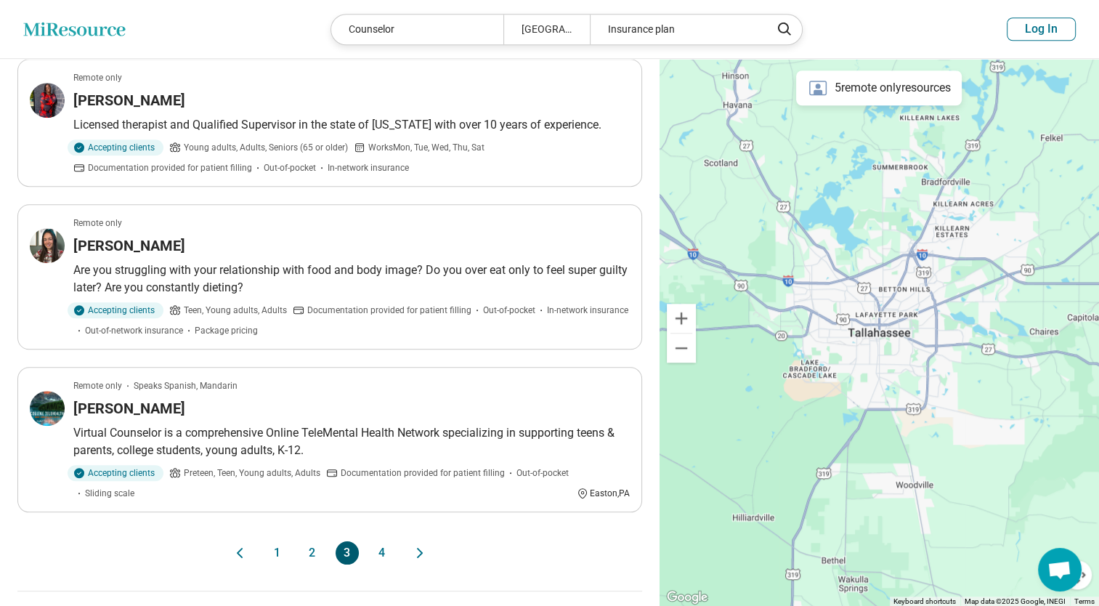
scroll to position [1225, 0]
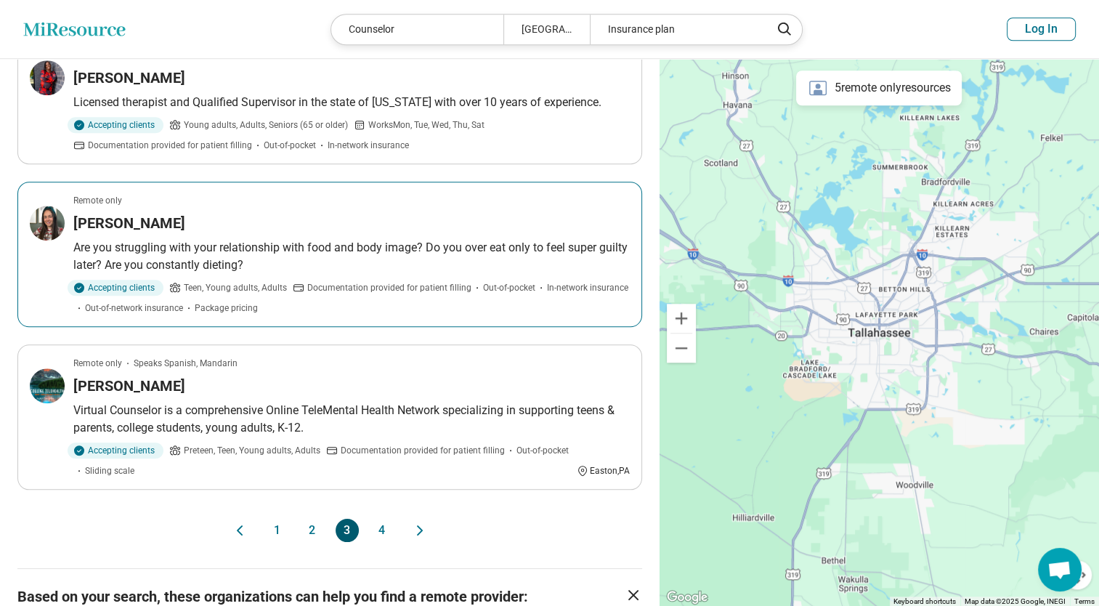
click at [123, 221] on h3 "Margaret Stone" at bounding box center [129, 223] width 112 height 20
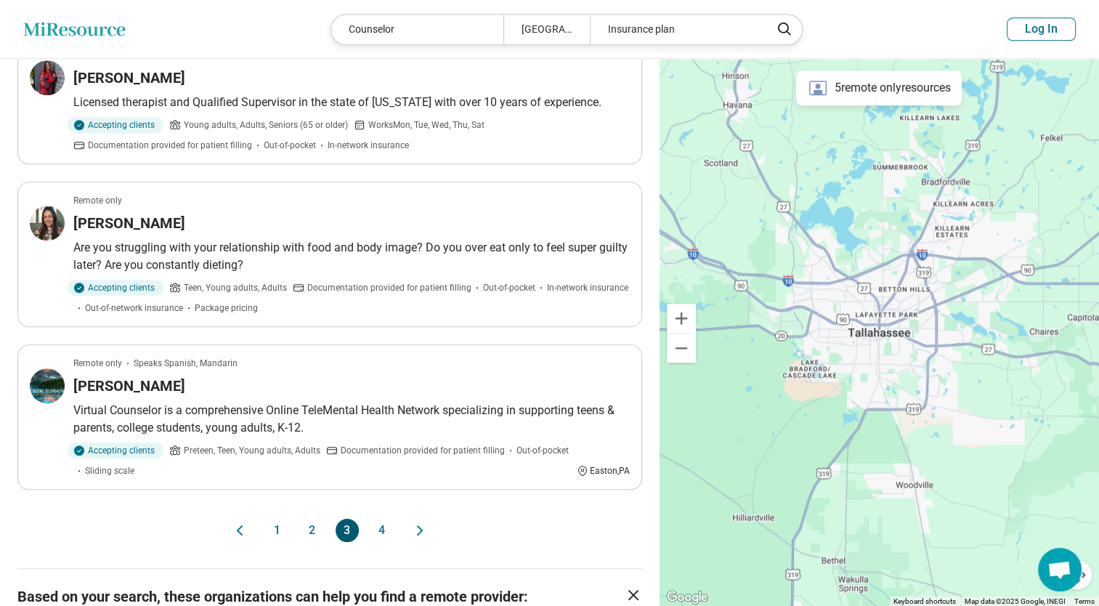
click at [381, 525] on button "4" at bounding box center [381, 530] width 23 height 23
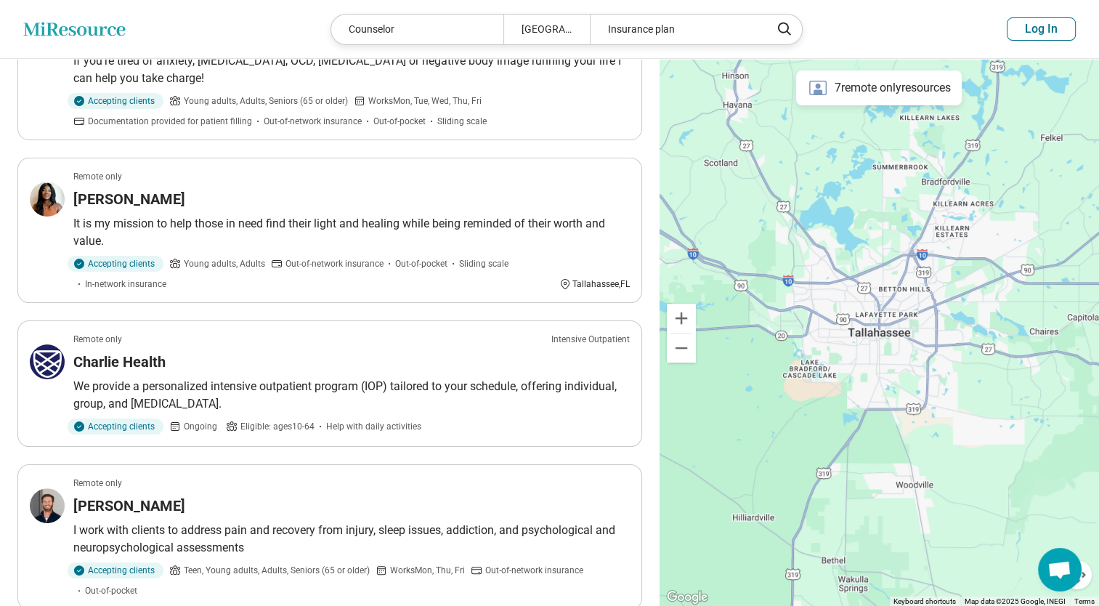
scroll to position [0, 0]
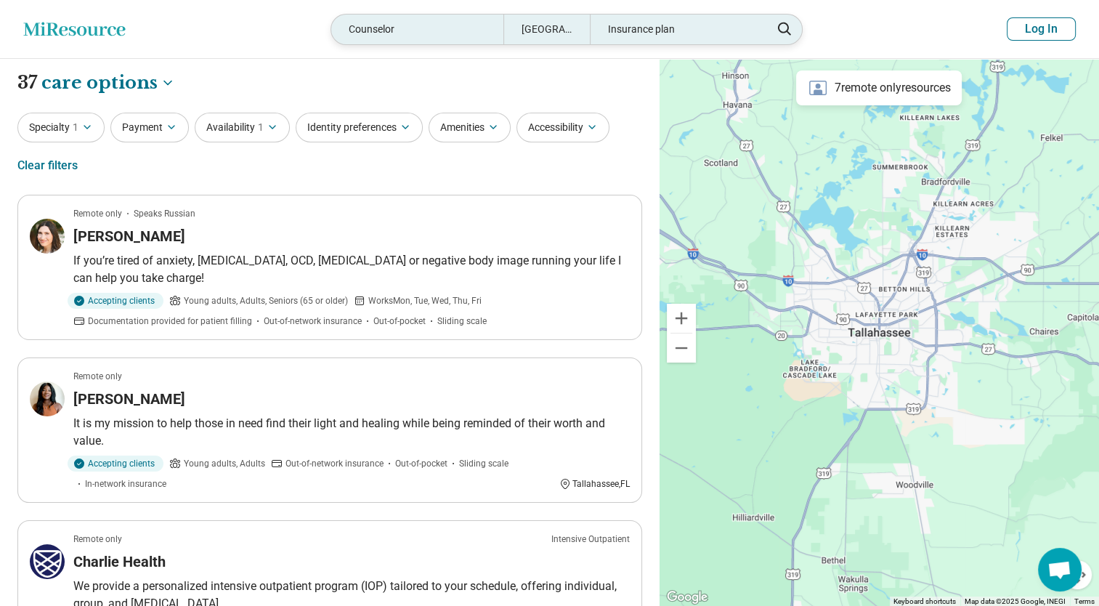
click at [411, 29] on div "Counselor" at bounding box center [417, 30] width 172 height 30
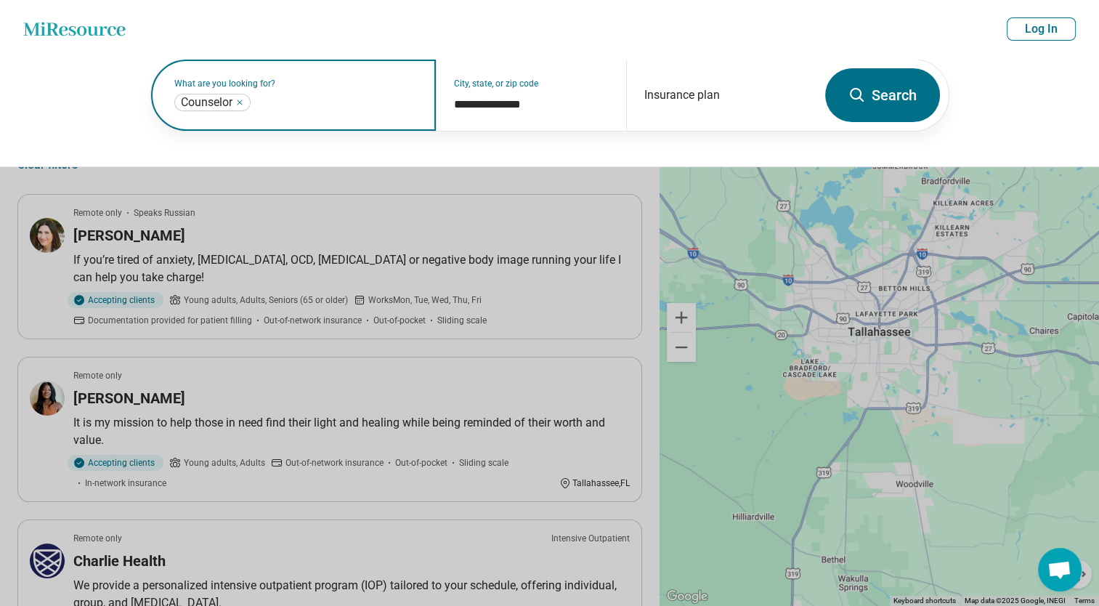
click at [243, 100] on icon "Remove" at bounding box center [239, 102] width 9 height 9
click at [219, 88] on label "What are you looking for?" at bounding box center [296, 83] width 245 height 9
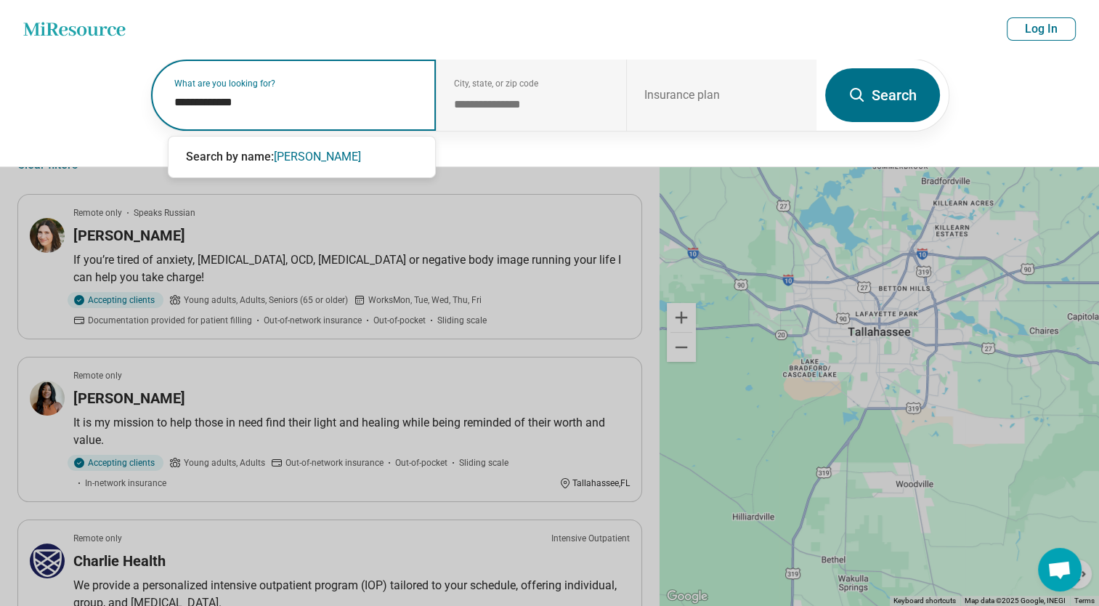
type input "**********"
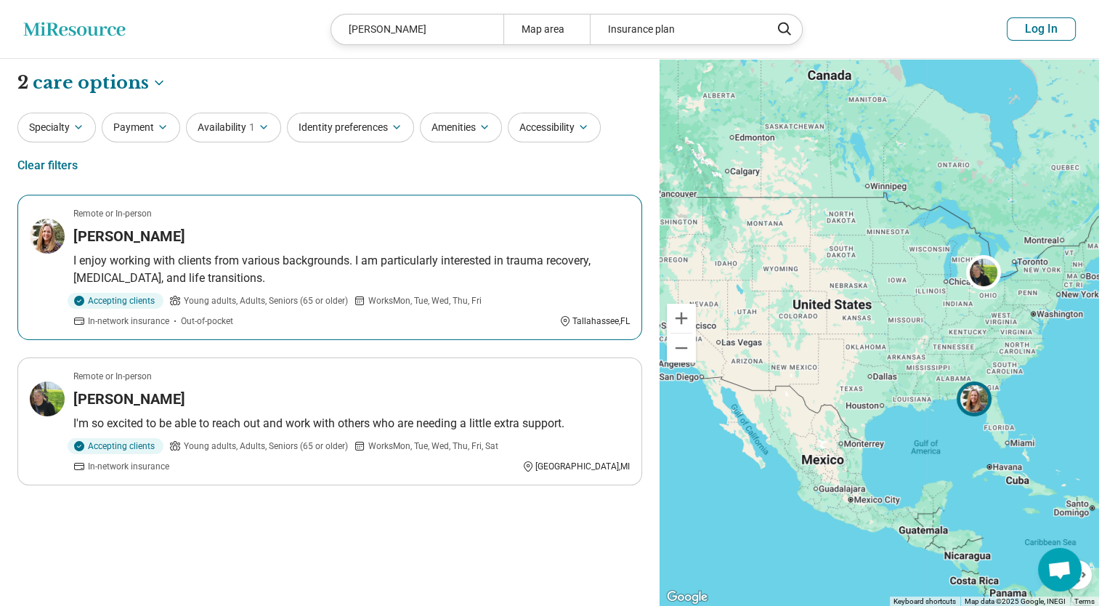
click at [250, 234] on div "Cynthia Whitaker" at bounding box center [351, 236] width 556 height 20
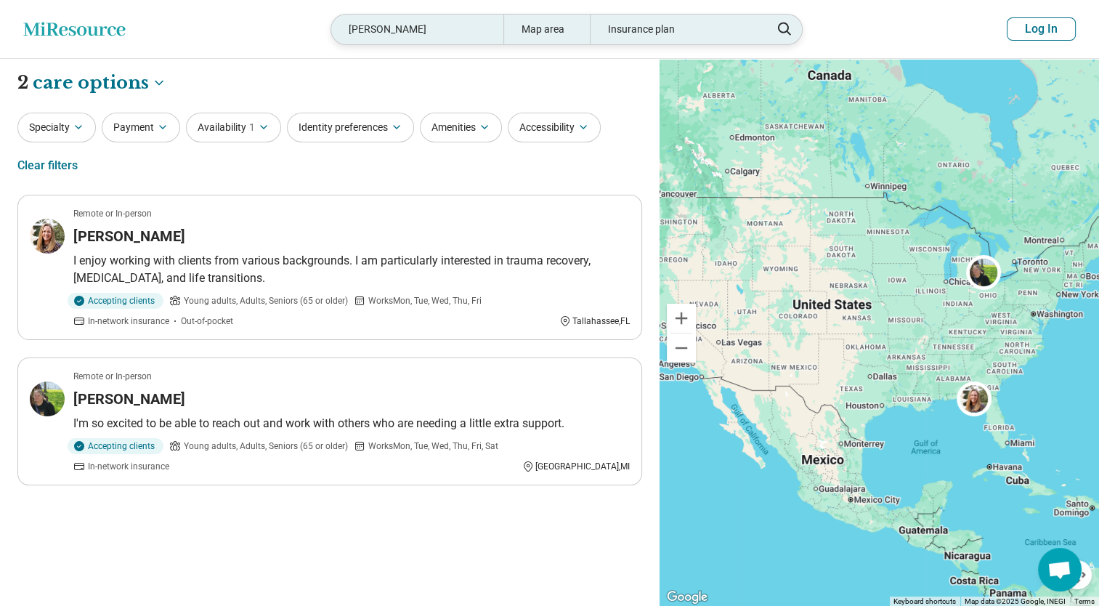
click at [426, 31] on div "cindy whitaker" at bounding box center [417, 30] width 172 height 30
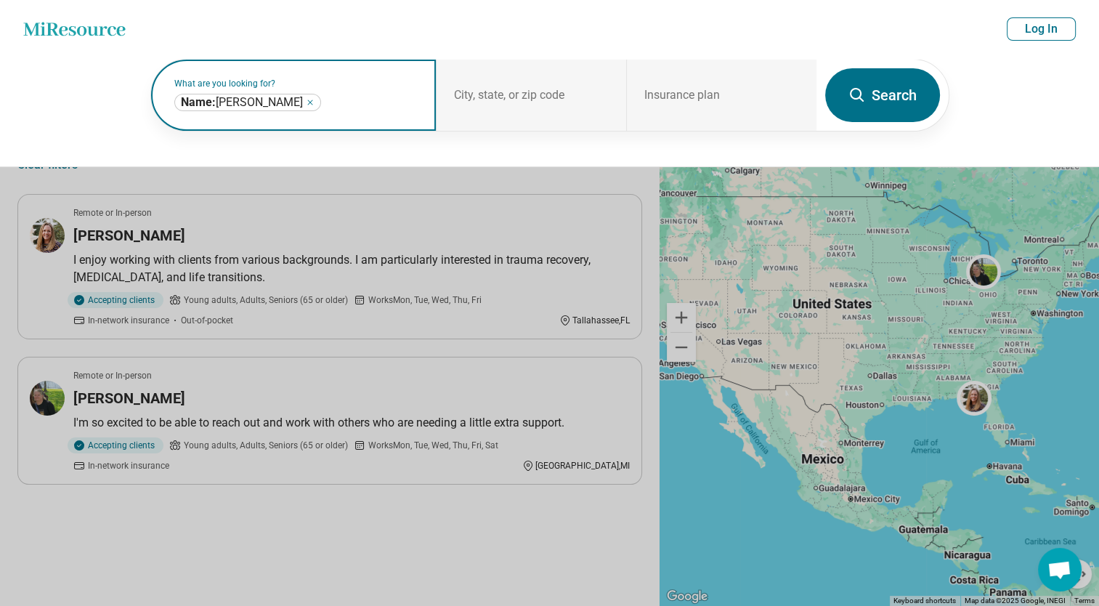
click at [306, 100] on icon "Remove" at bounding box center [310, 102] width 9 height 9
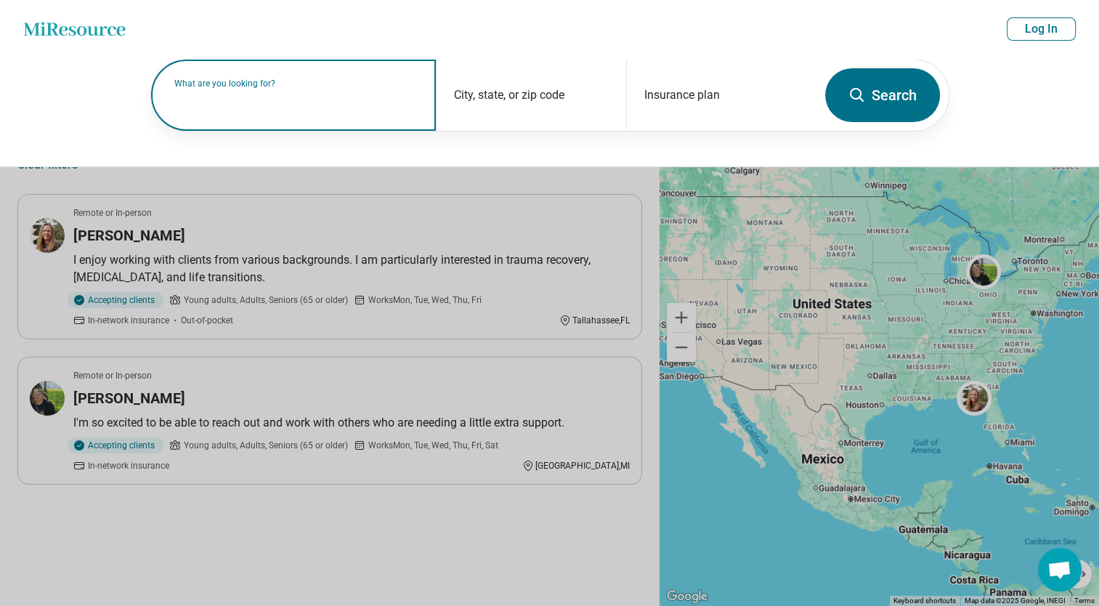
scroll to position [288, 0]
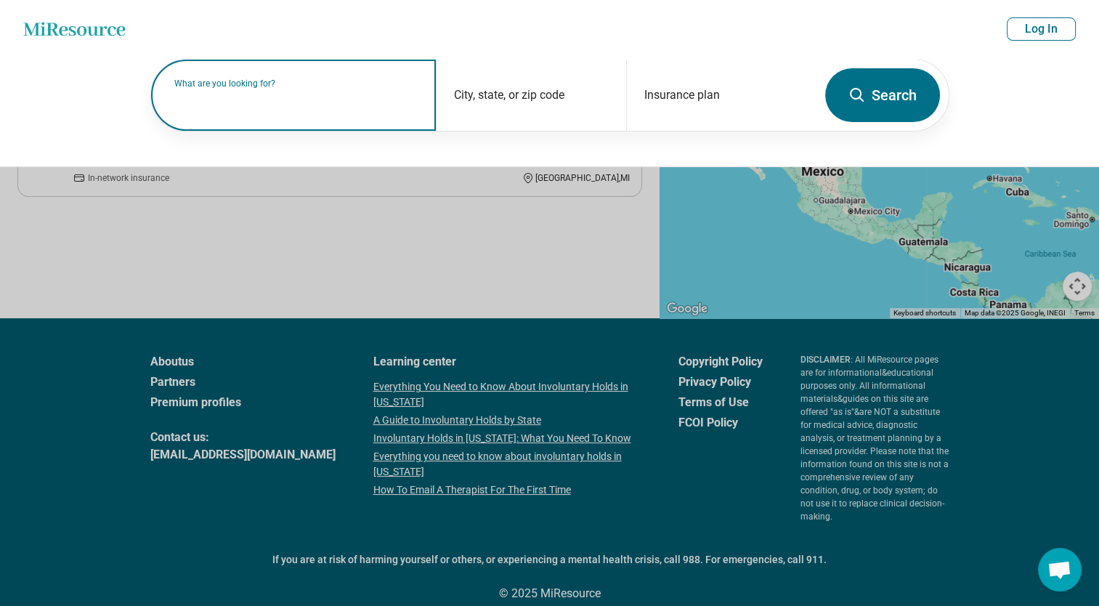
click at [299, 88] on label "What are you looking for?" at bounding box center [296, 83] width 245 height 9
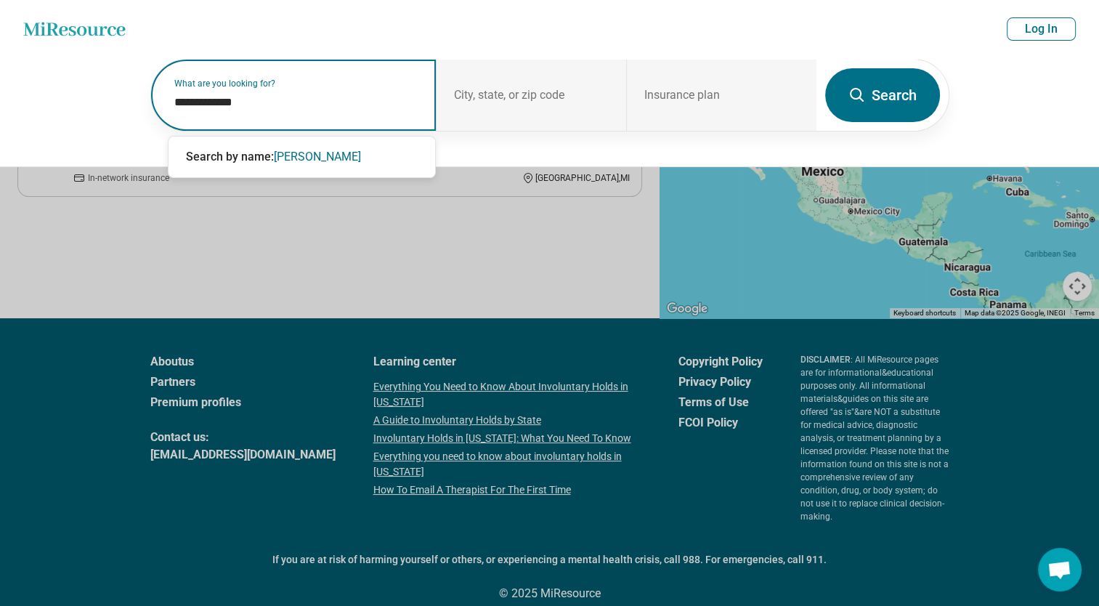
type input "**********"
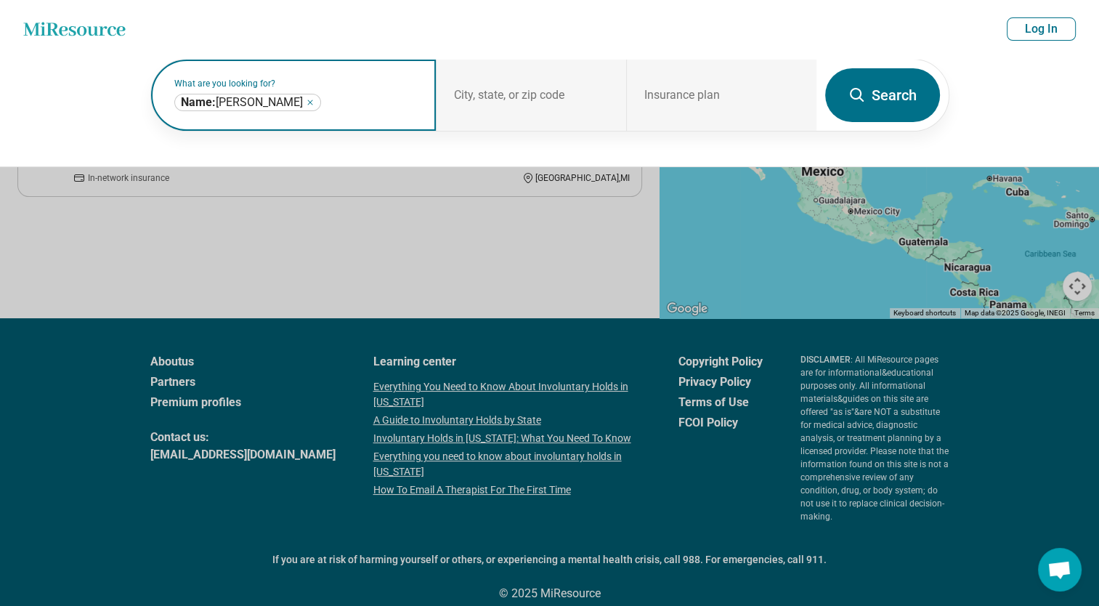
click button "Search" at bounding box center [882, 95] width 115 height 54
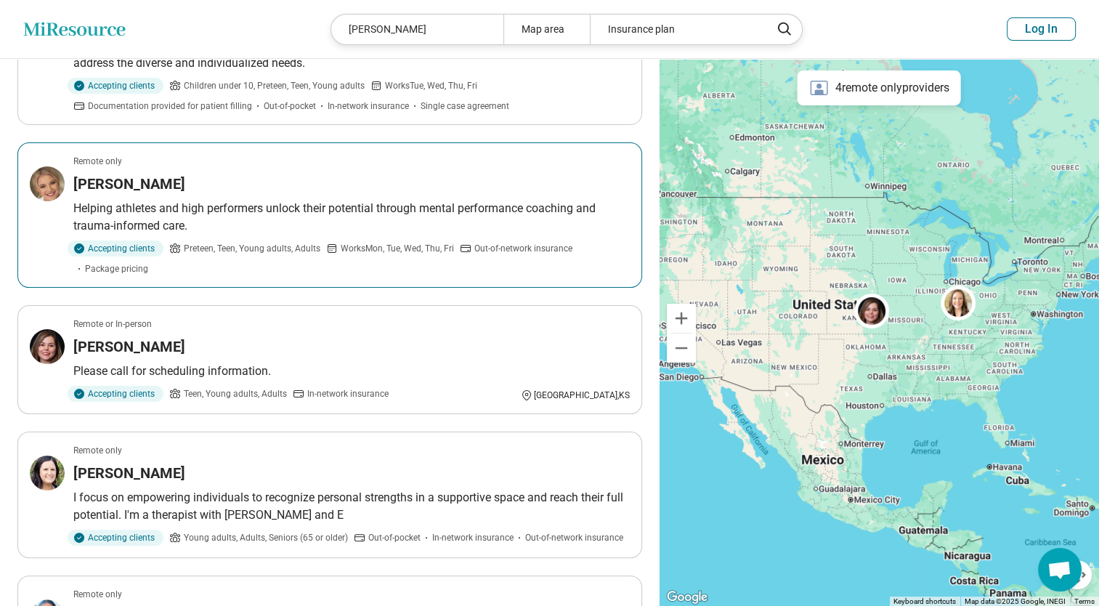
scroll to position [206, 0]
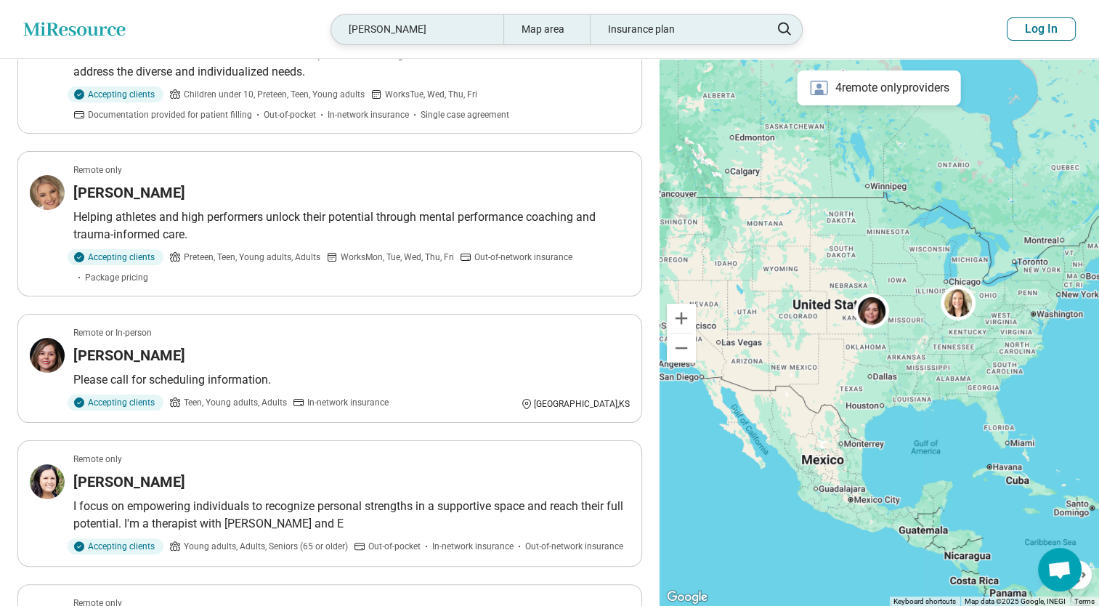
click at [423, 31] on div "hillary wooten" at bounding box center [417, 30] width 172 height 30
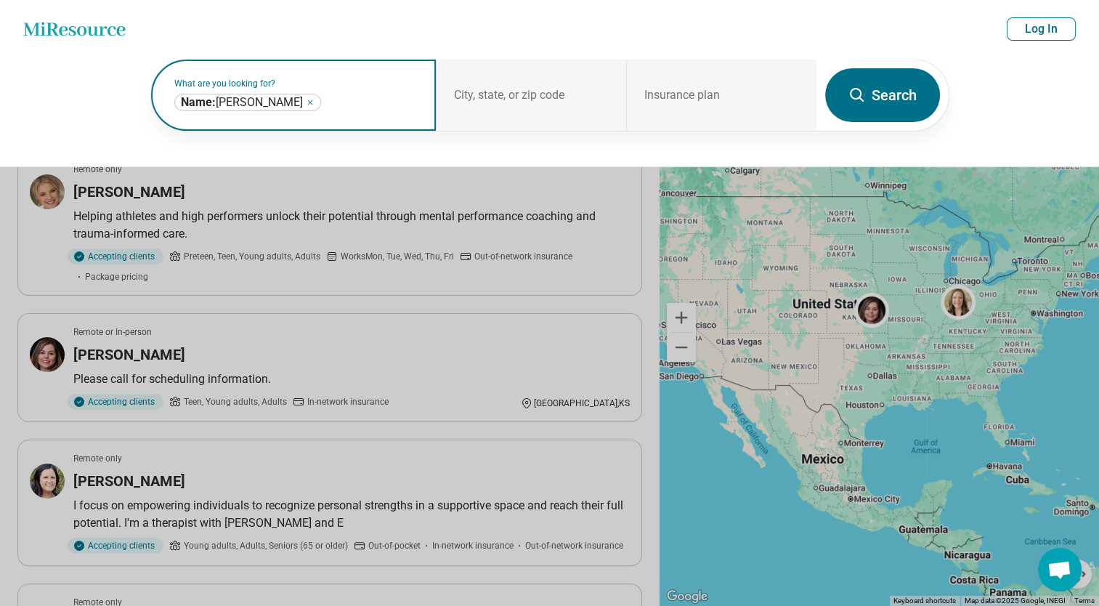
click at [306, 102] on icon "Remove" at bounding box center [310, 102] width 9 height 9
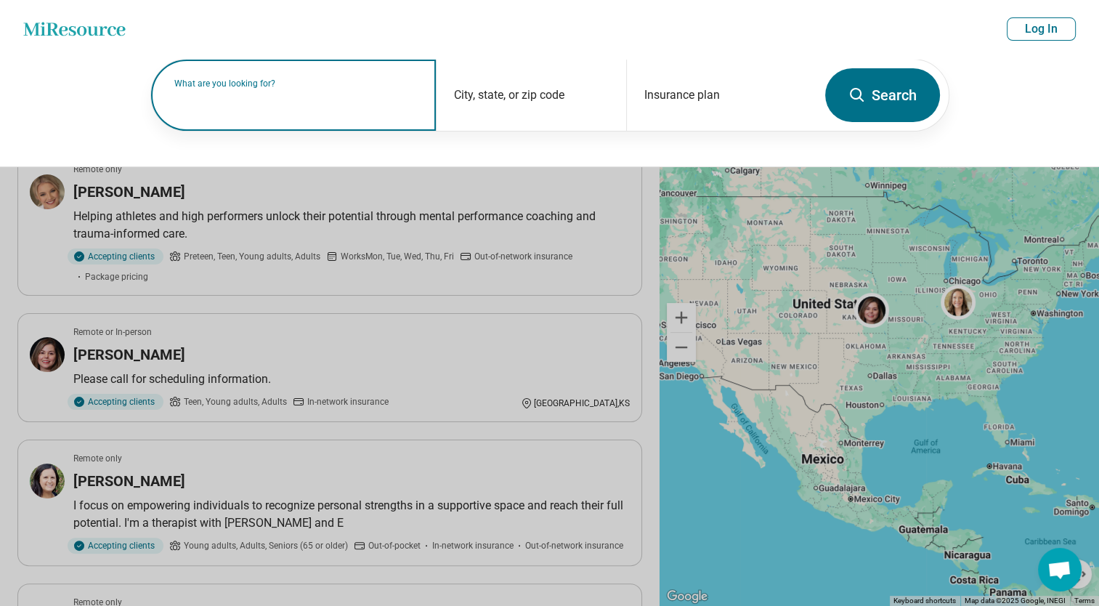
click at [269, 88] on label "What are you looking for?" at bounding box center [296, 83] width 245 height 9
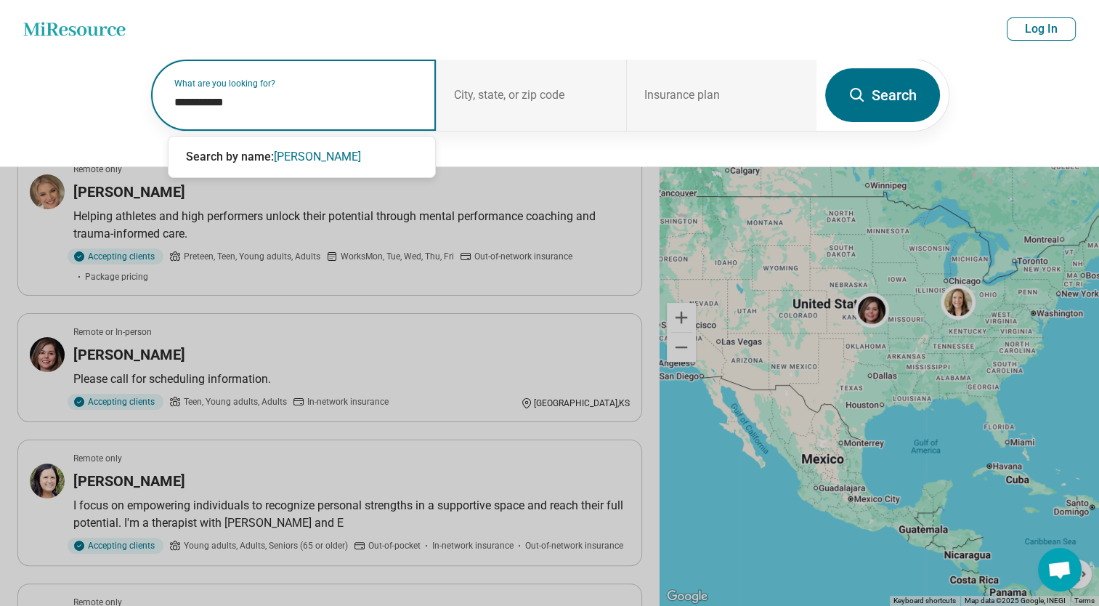
type input "**********"
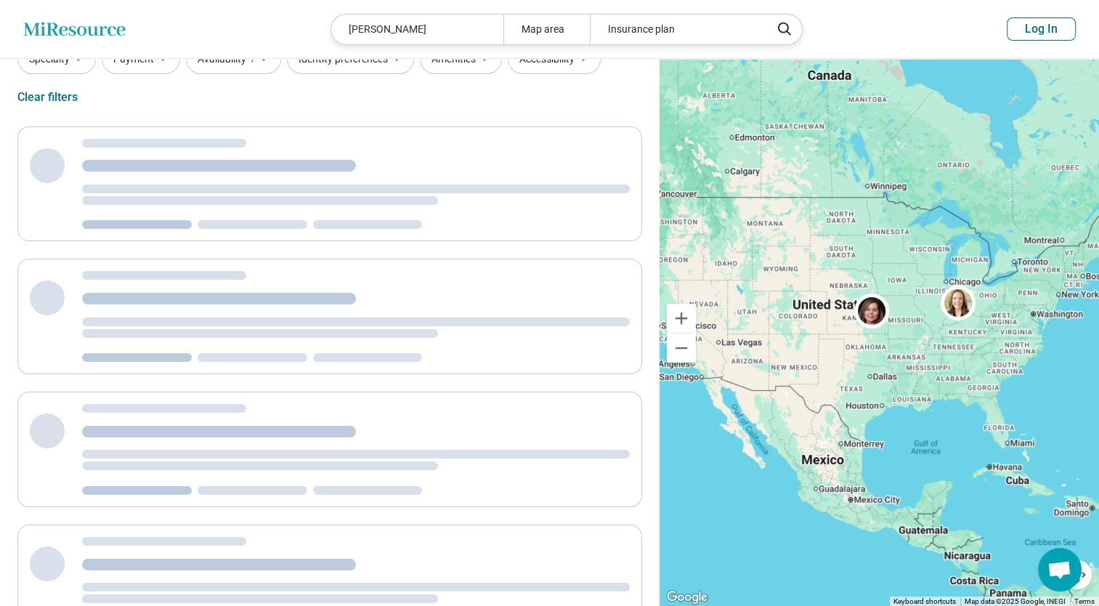
scroll to position [0, 0]
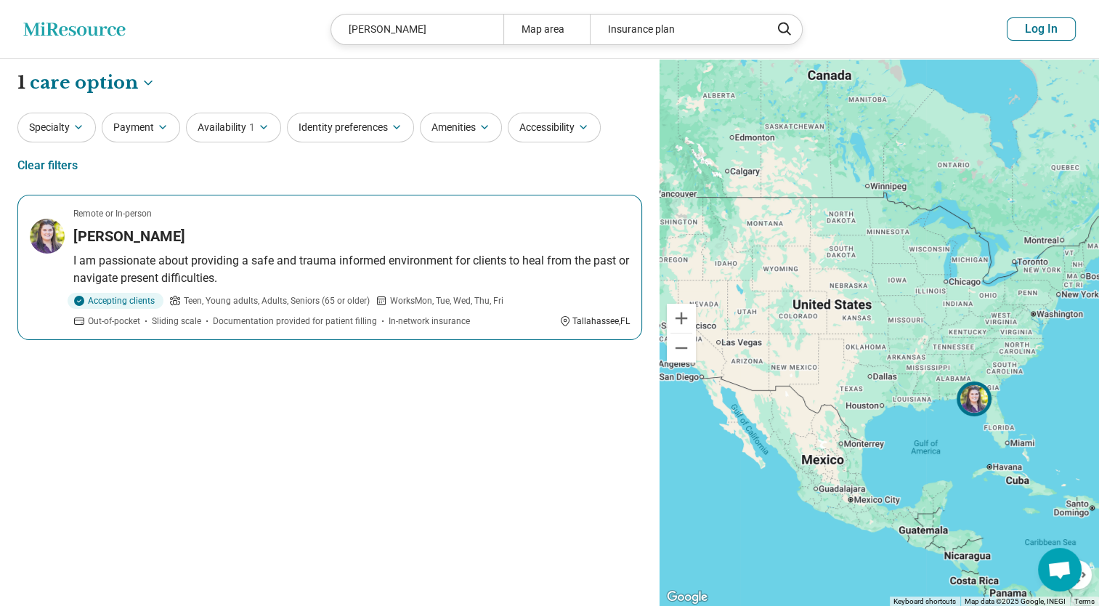
click at [248, 237] on div "[PERSON_NAME]" at bounding box center [351, 236] width 556 height 20
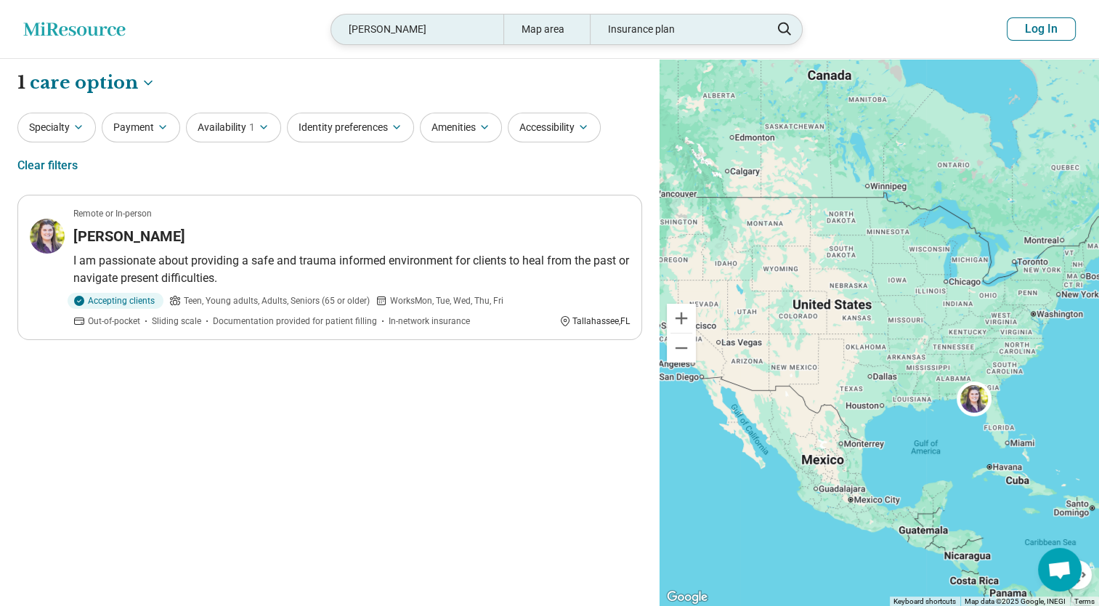
click at [406, 28] on div "julia coelho" at bounding box center [417, 30] width 172 height 30
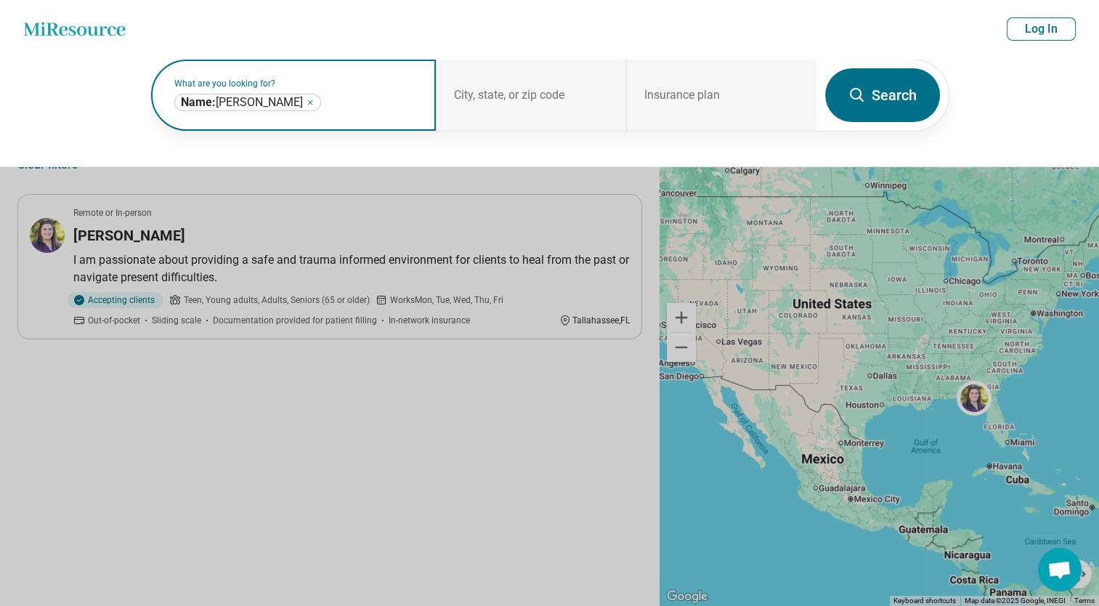
click at [306, 105] on icon "Remove" at bounding box center [310, 102] width 9 height 9
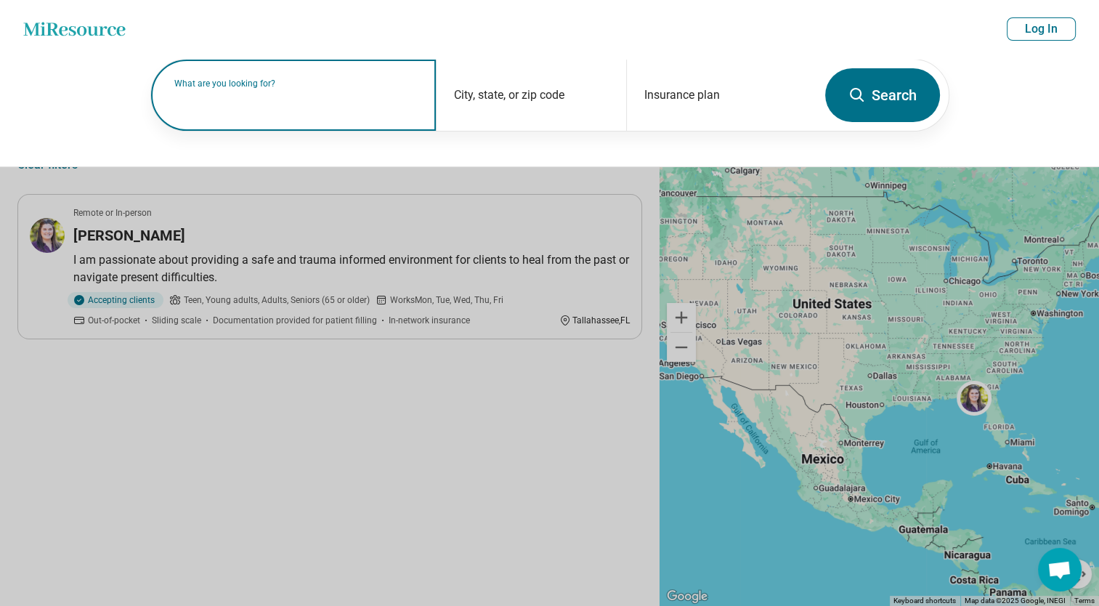
click at [280, 104] on input "text" at bounding box center [296, 102] width 245 height 17
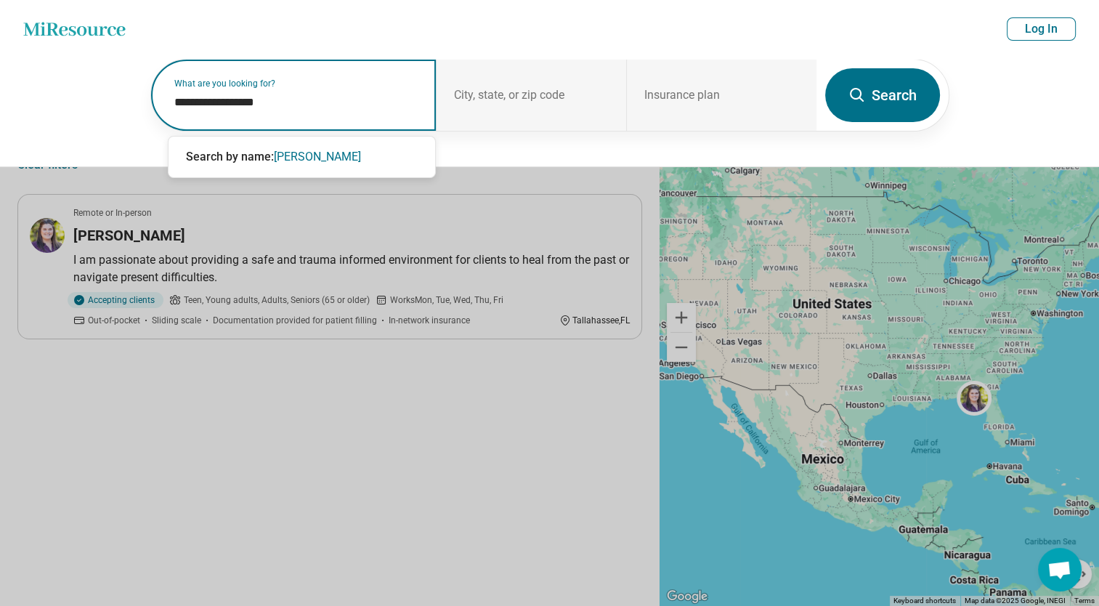
type input "**********"
click at [338, 158] on span "michelle bouthiller" at bounding box center [317, 157] width 87 height 14
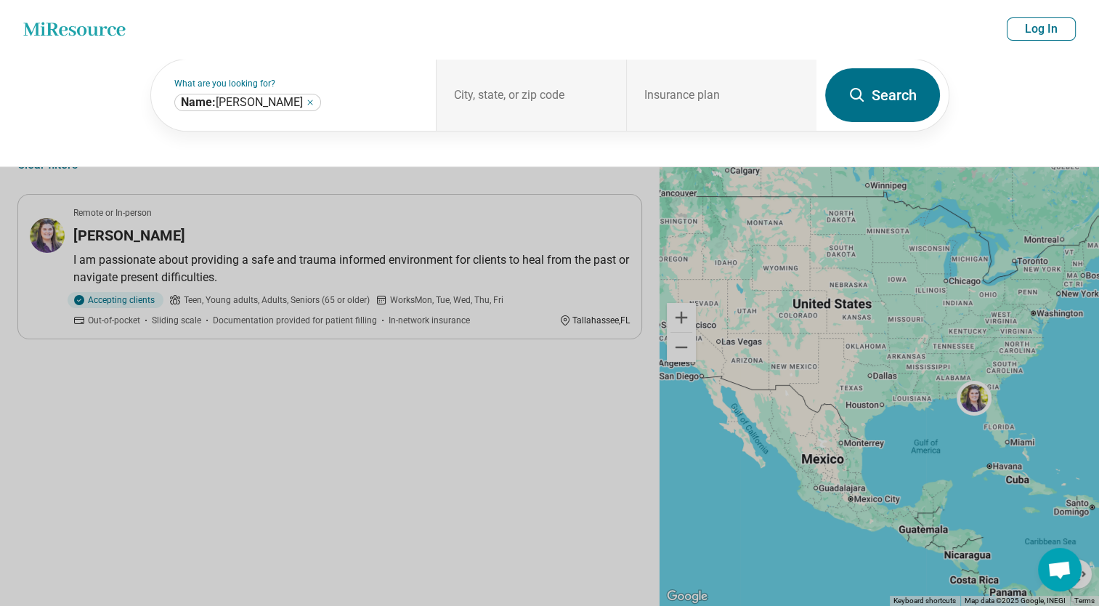
click at [886, 87] on button "Search" at bounding box center [882, 95] width 115 height 54
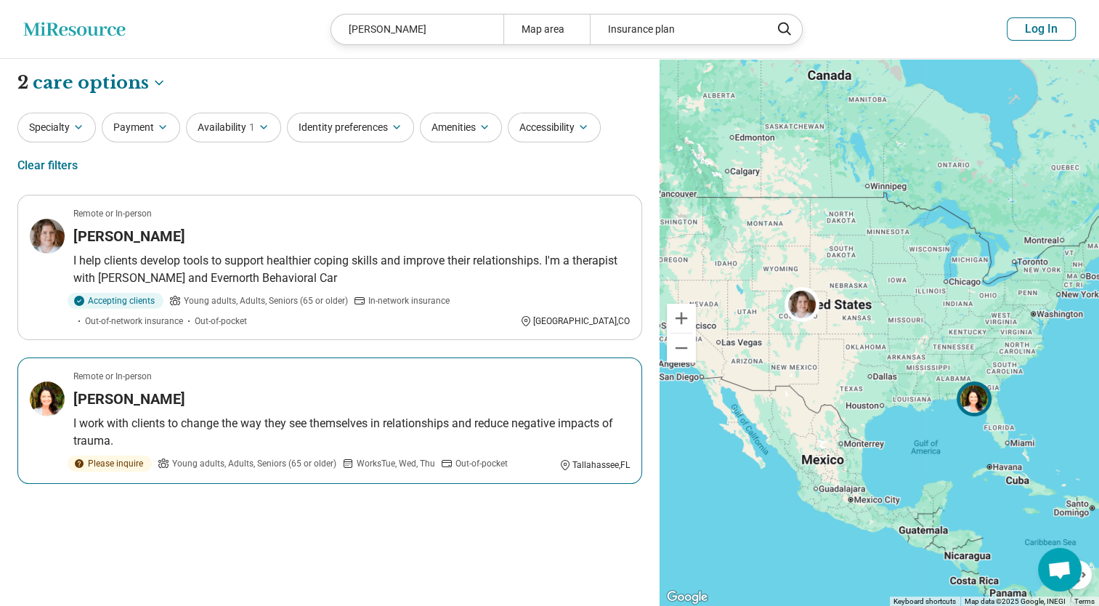
click at [147, 400] on h3 "Michelle Bouthillier" at bounding box center [129, 399] width 112 height 20
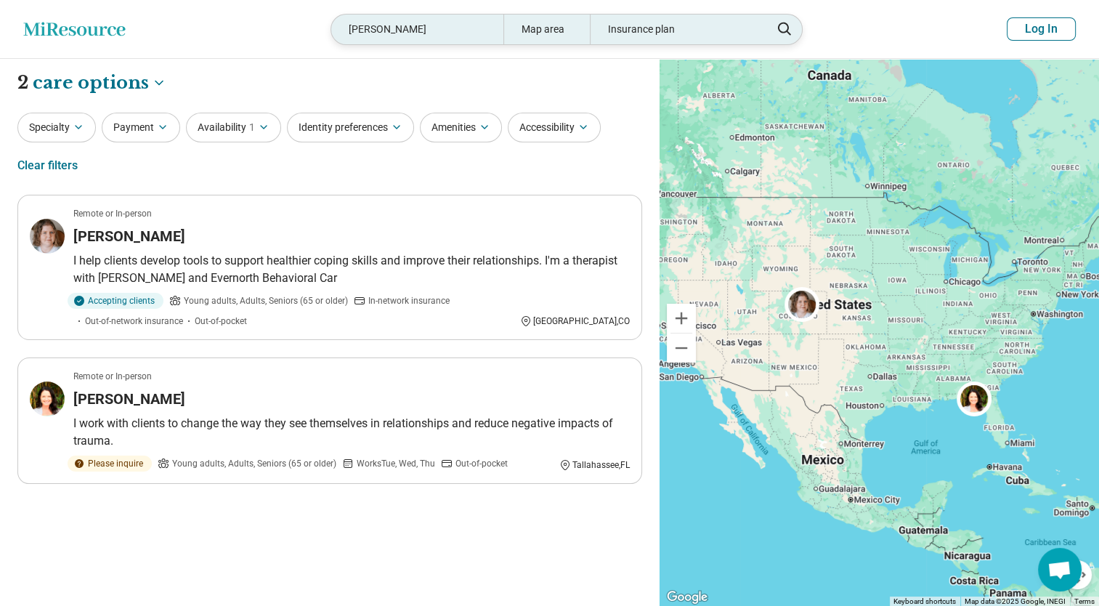
click at [427, 30] on div "michelle bouthiller" at bounding box center [417, 30] width 172 height 30
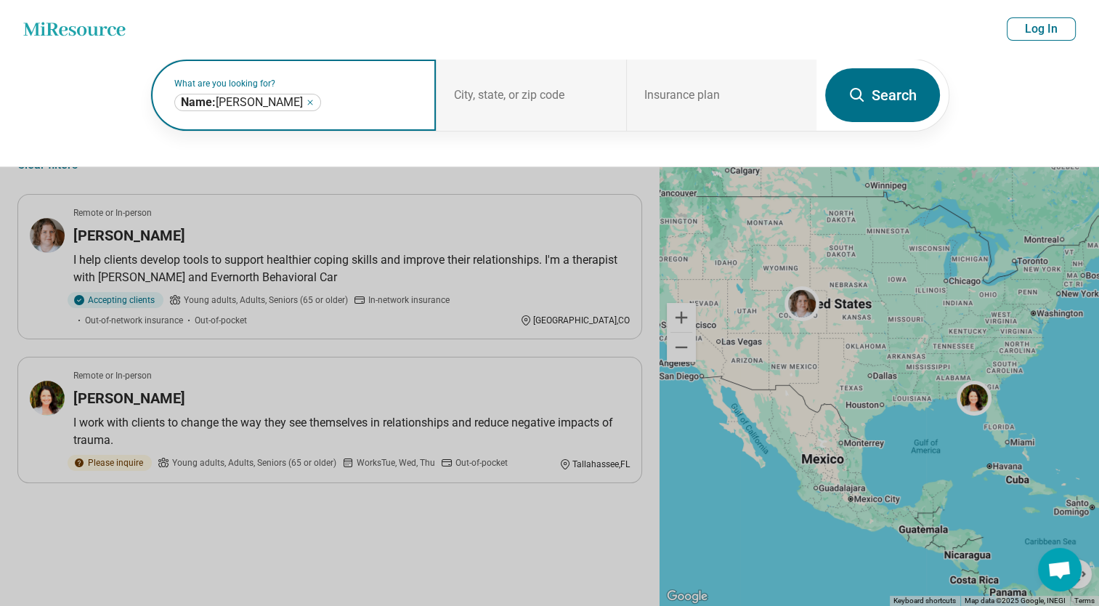
click at [312, 100] on icon "Remove" at bounding box center [310, 102] width 4 height 4
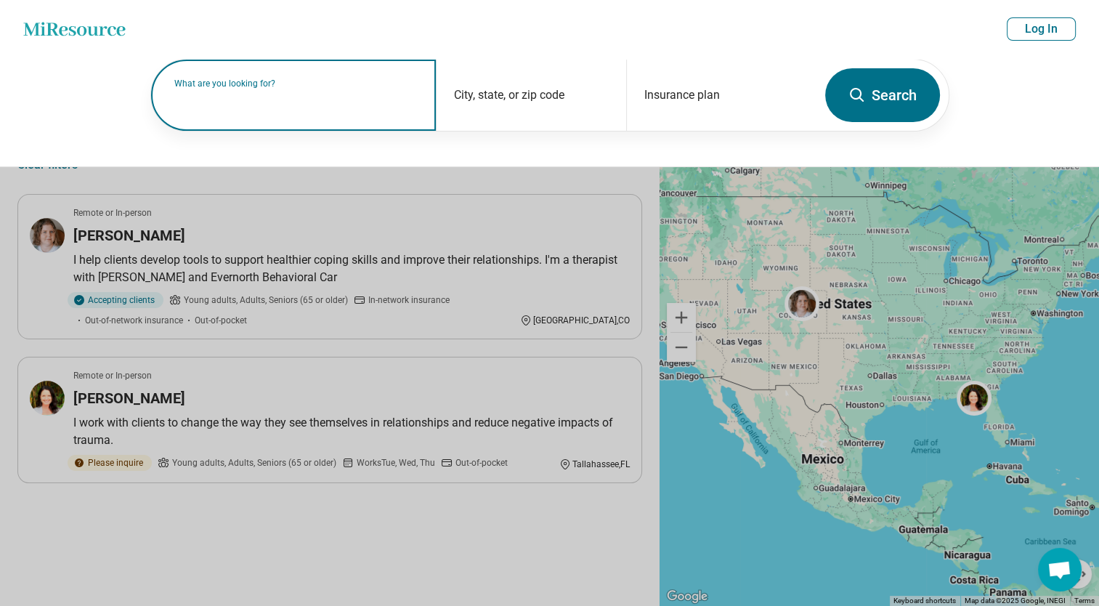
click at [320, 88] on label "What are you looking for?" at bounding box center [296, 83] width 245 height 9
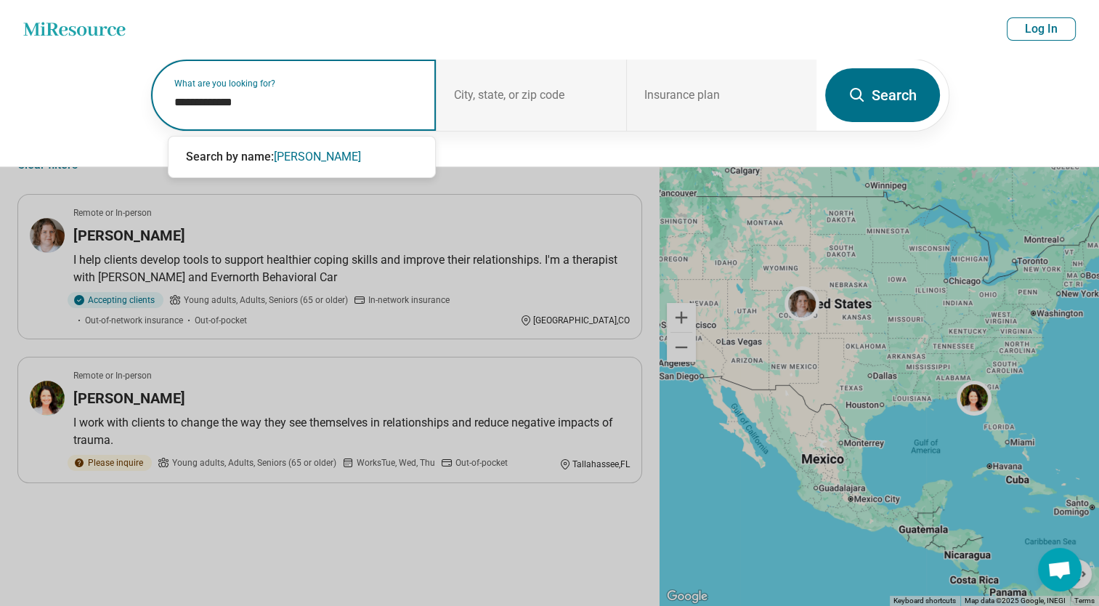
type input "**********"
click at [313, 162] on span "cindy whitaker" at bounding box center [317, 157] width 87 height 14
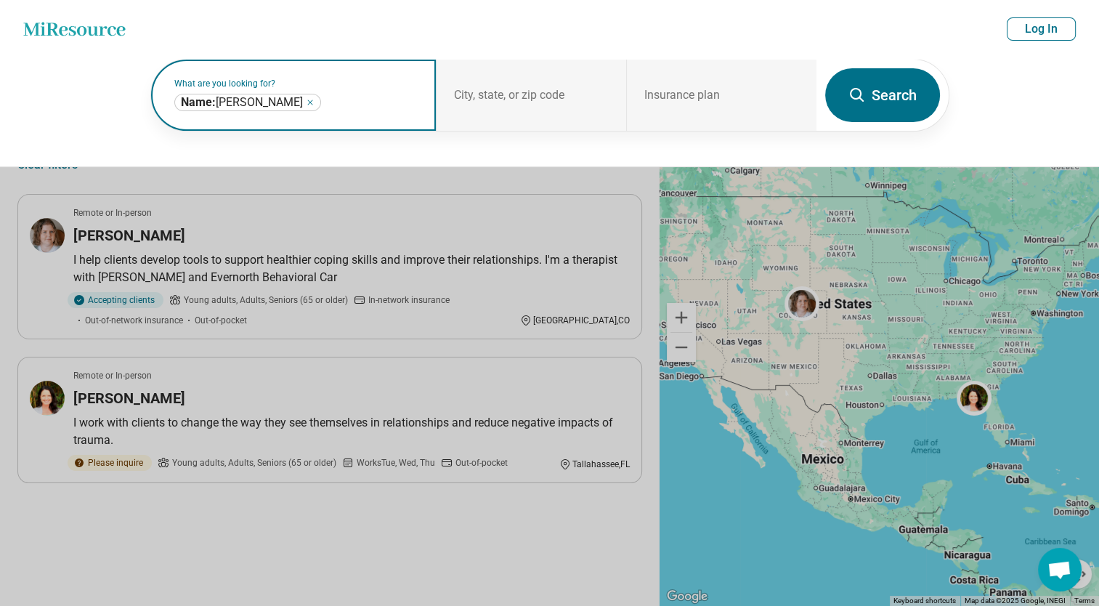
click button "Search" at bounding box center [882, 95] width 115 height 54
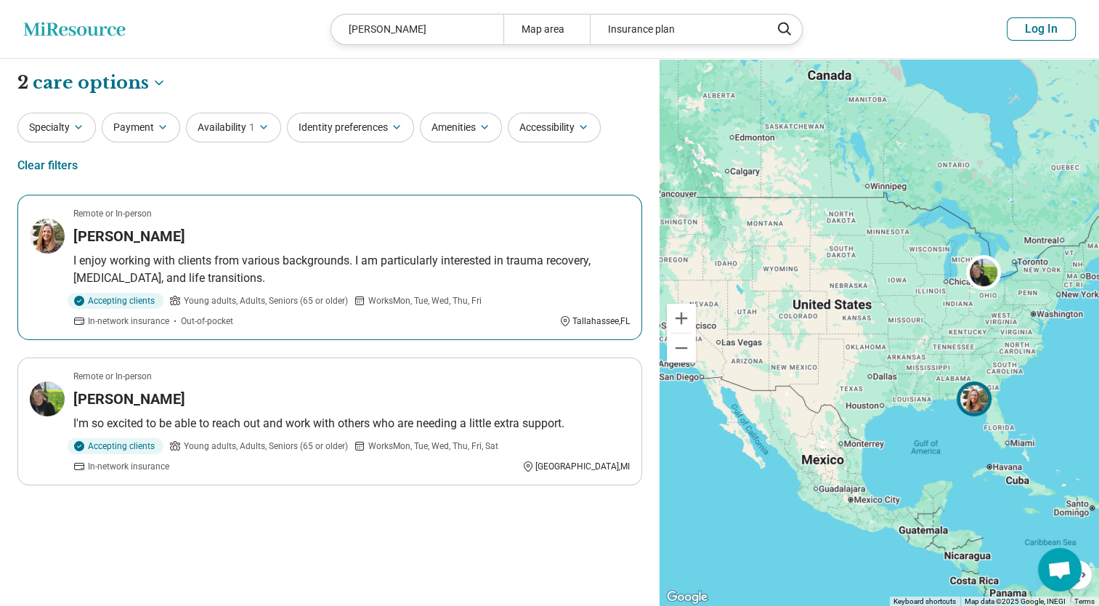
click at [430, 291] on article "Remote or In-person Cynthia Whitaker I enjoy working with clients from various …" at bounding box center [329, 267] width 625 height 145
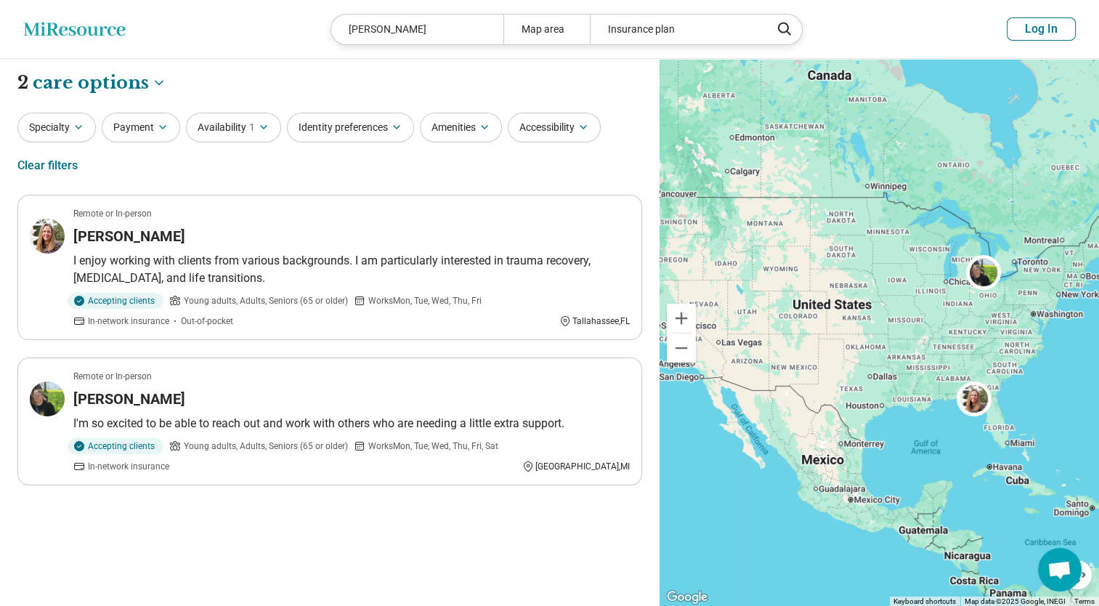
drag, startPoint x: 419, startPoint y: 28, endPoint x: 345, endPoint y: 38, distance: 74.9
click at [345, 38] on div "cindy whitaker" at bounding box center [417, 30] width 172 height 30
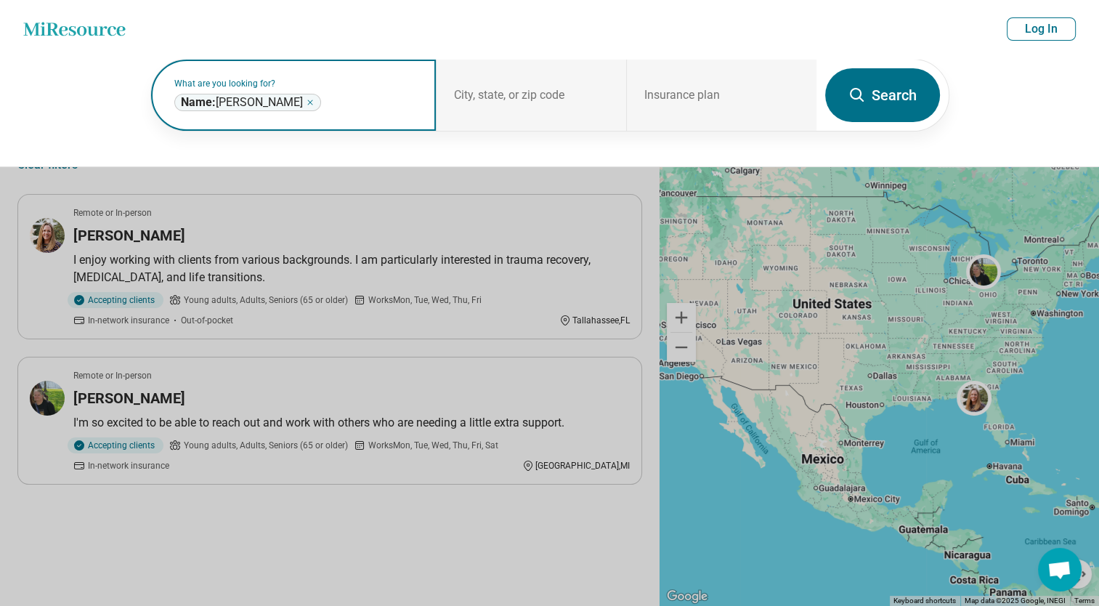
drag, startPoint x: 345, startPoint y: 38, endPoint x: 299, endPoint y: 101, distance: 77.4
click at [306, 101] on icon "Remove" at bounding box center [310, 102] width 9 height 9
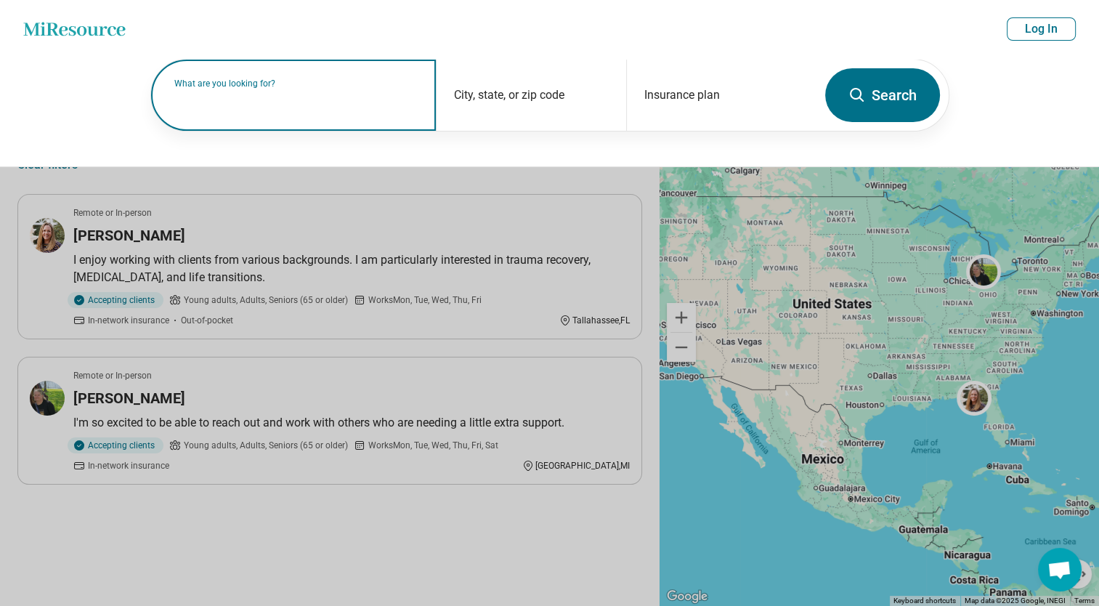
click at [292, 105] on input "text" at bounding box center [296, 102] width 245 height 17
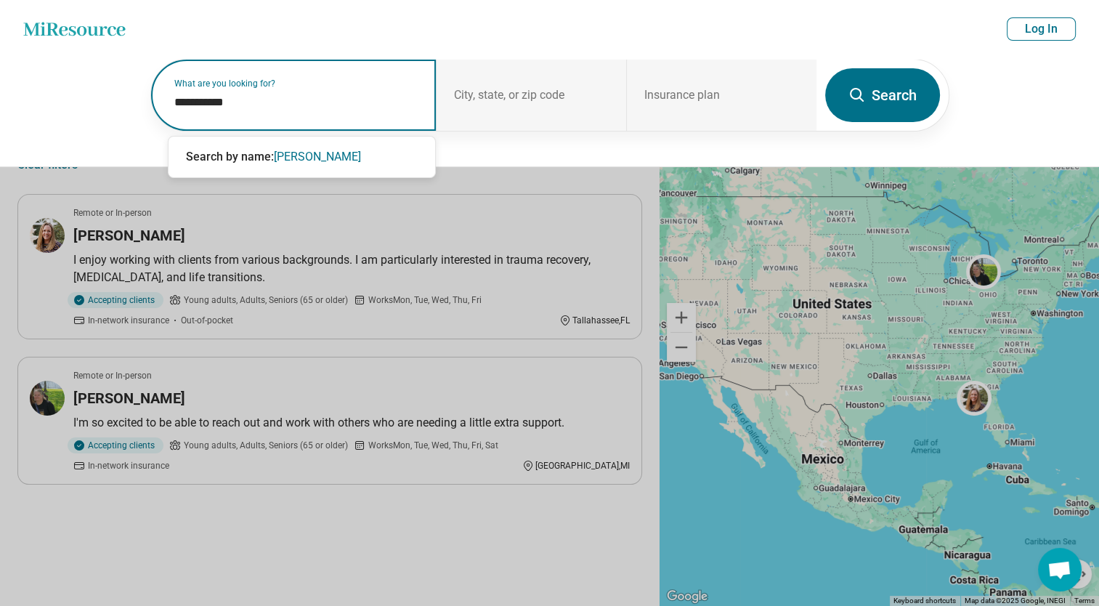
type input "**********"
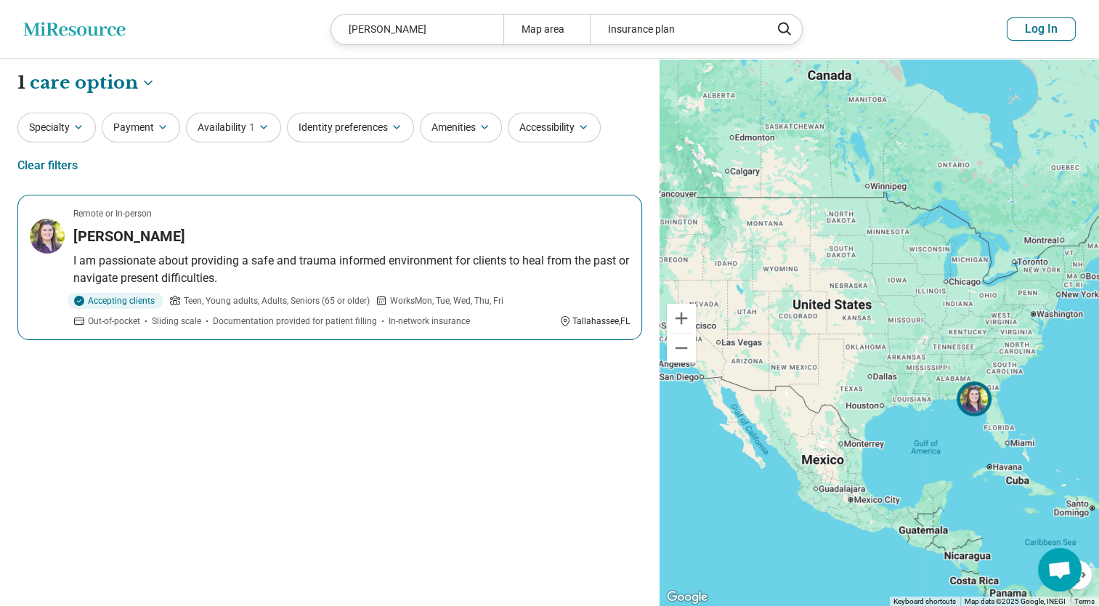
click at [325, 234] on div "[PERSON_NAME]" at bounding box center [351, 236] width 556 height 20
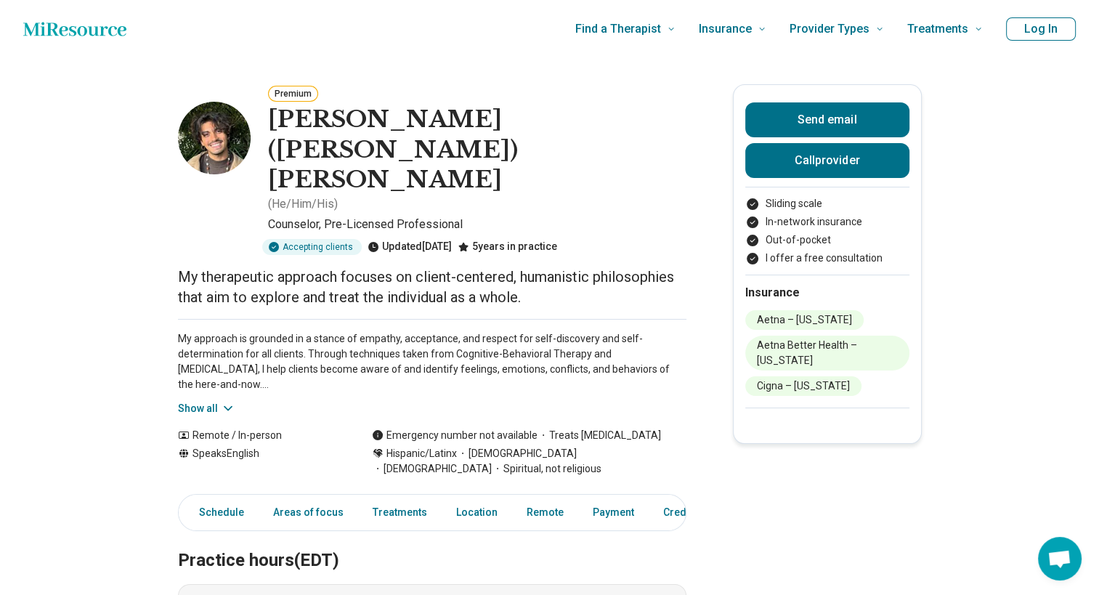
click at [195, 401] on button "Show all" at bounding box center [206, 408] width 57 height 15
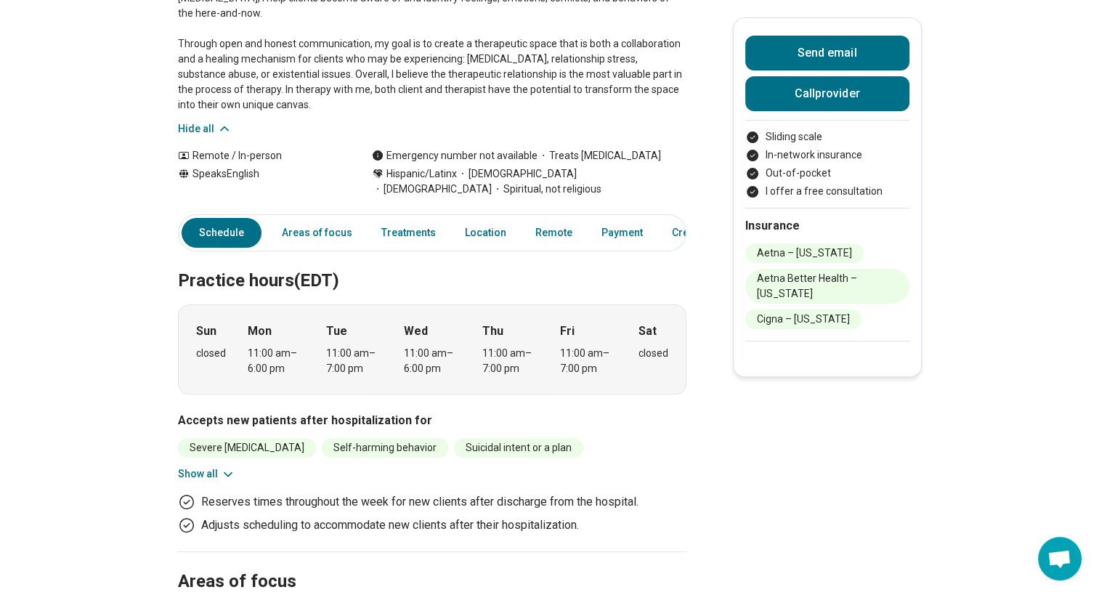
scroll to position [380, 0]
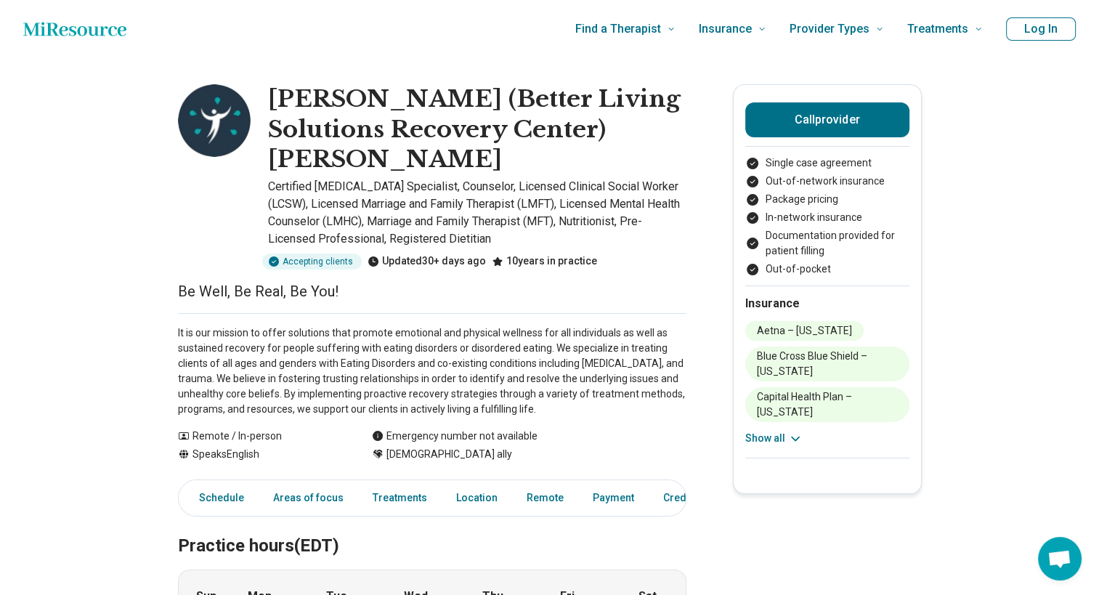
drag, startPoint x: 930, startPoint y: 7, endPoint x: 1023, endPoint y: 346, distance: 351.7
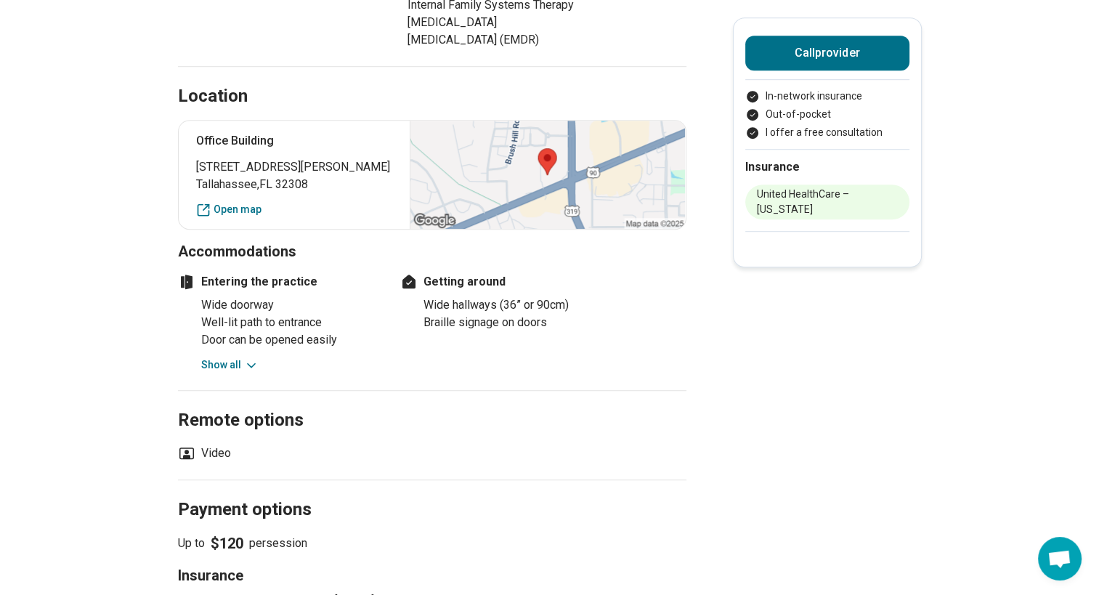
scroll to position [954, 0]
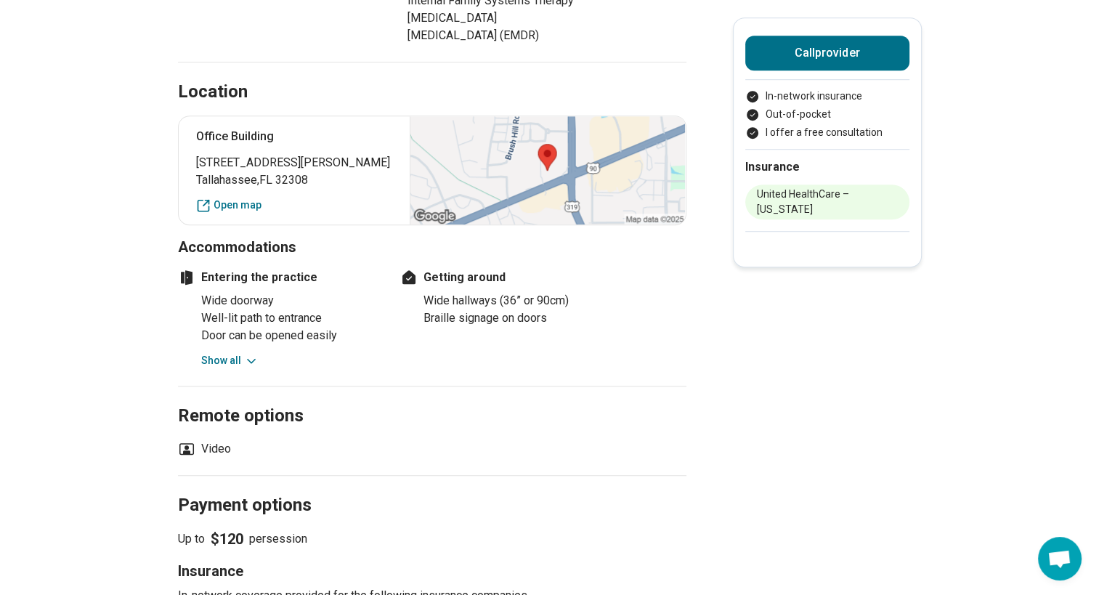
click at [240, 353] on button "Show all" at bounding box center [229, 360] width 57 height 15
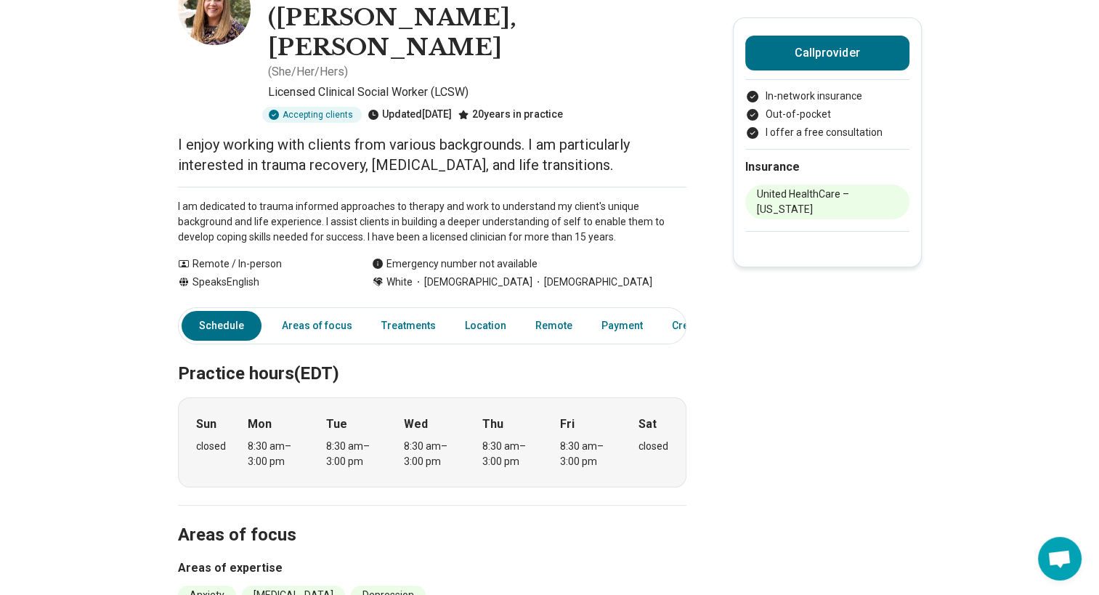
scroll to position [0, 0]
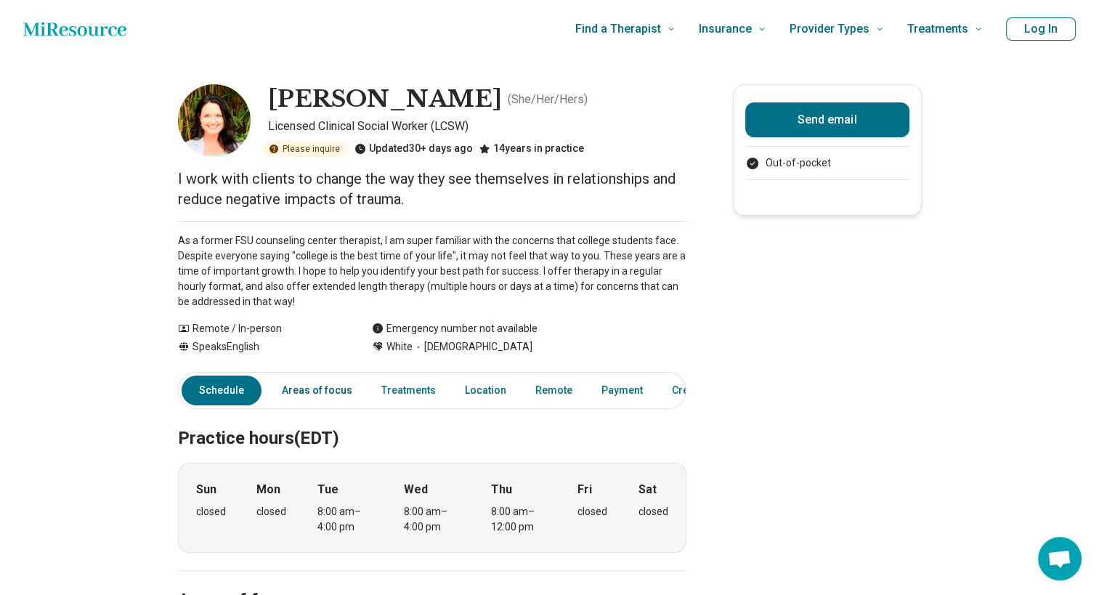
click at [318, 385] on link "Areas of focus" at bounding box center [317, 391] width 88 height 30
